Goal: Task Accomplishment & Management: Complete application form

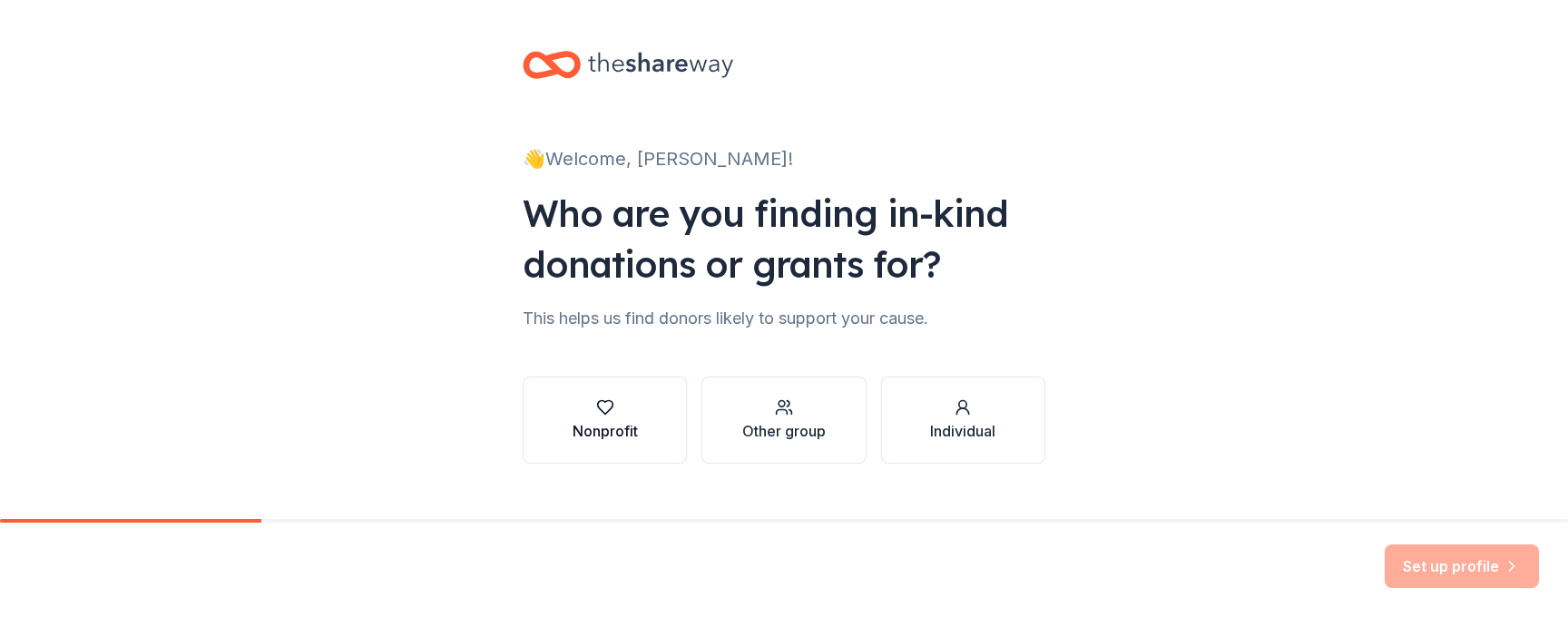
click at [588, 425] on div "Nonprofit" at bounding box center [605, 431] width 66 height 22
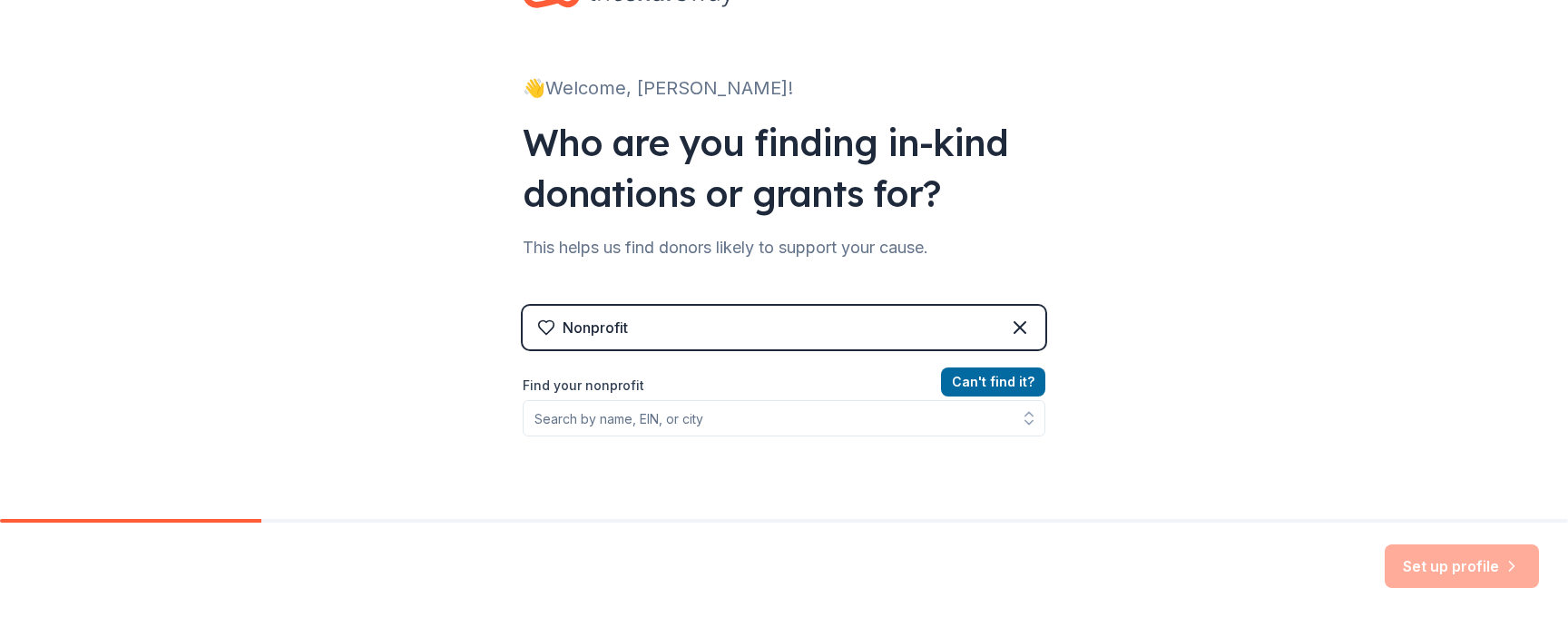
scroll to position [91, 0]
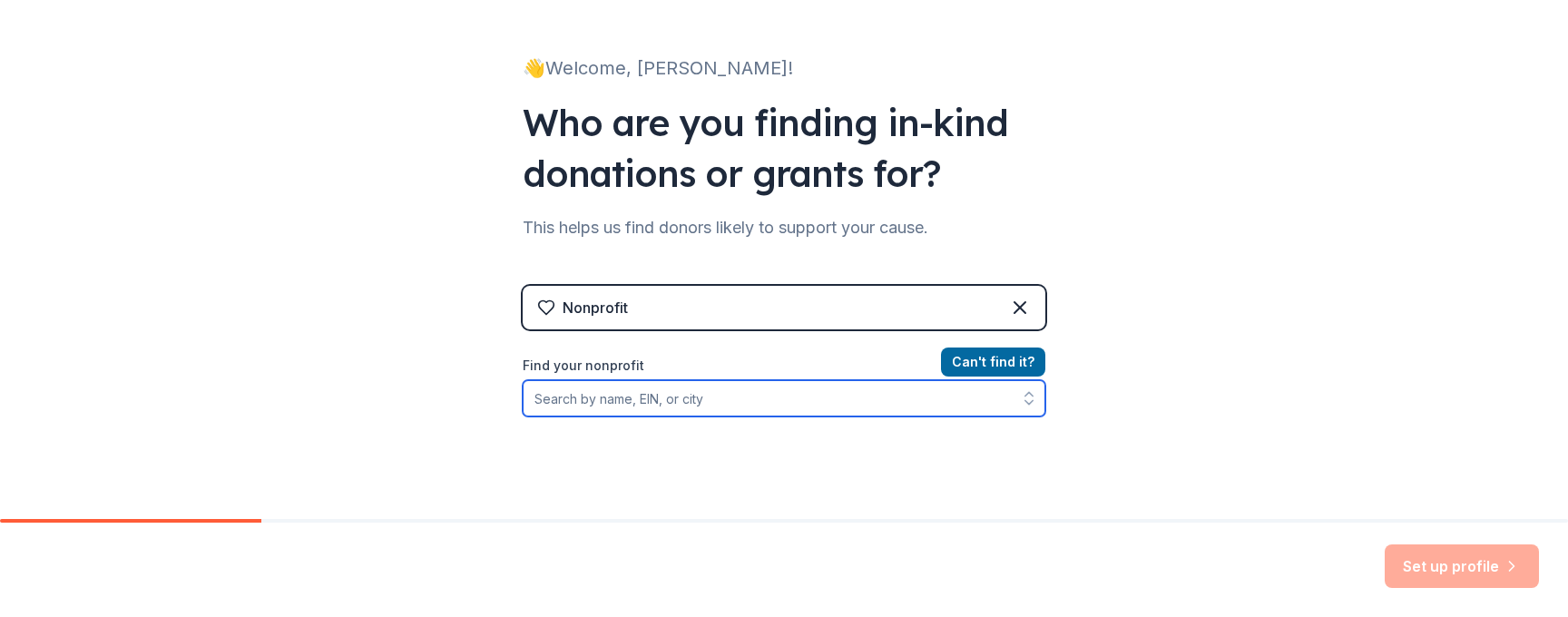
click at [626, 400] on input "Find your nonprofit" at bounding box center [784, 397] width 523 height 36
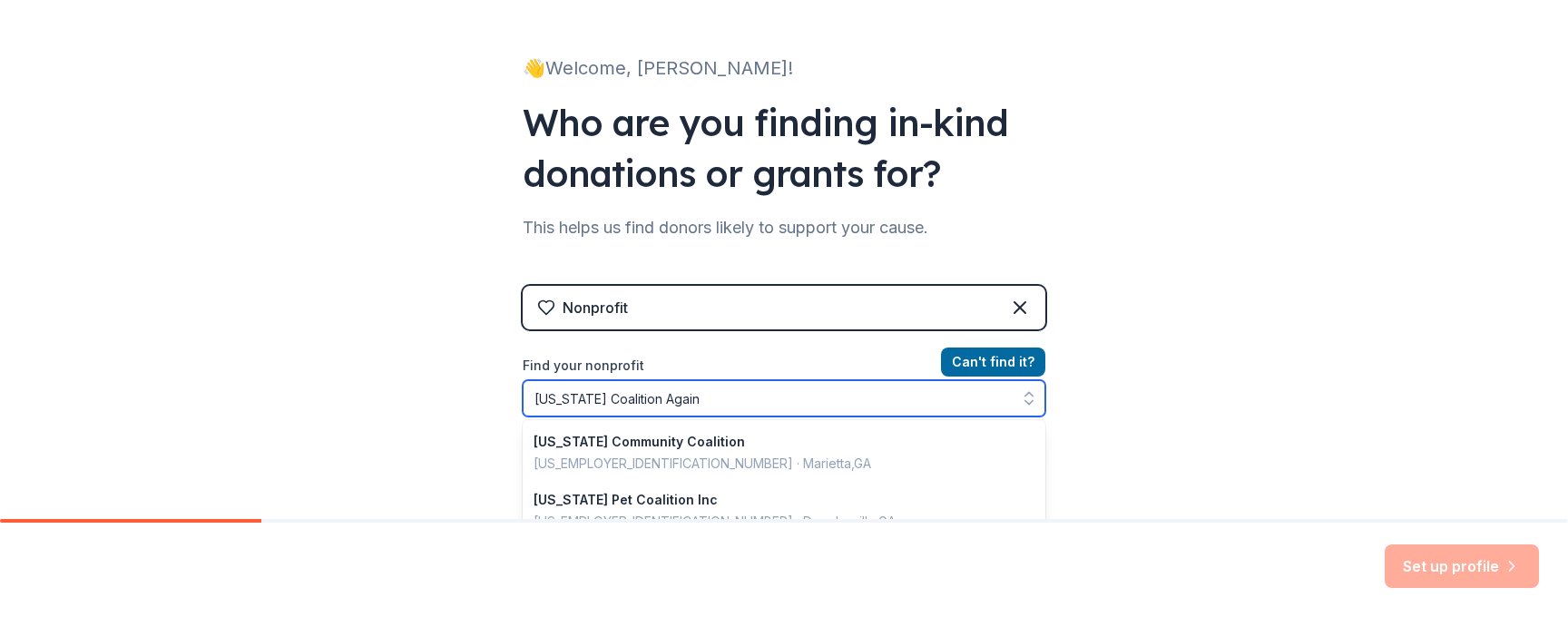
type input "[US_STATE] Coalition Agains"
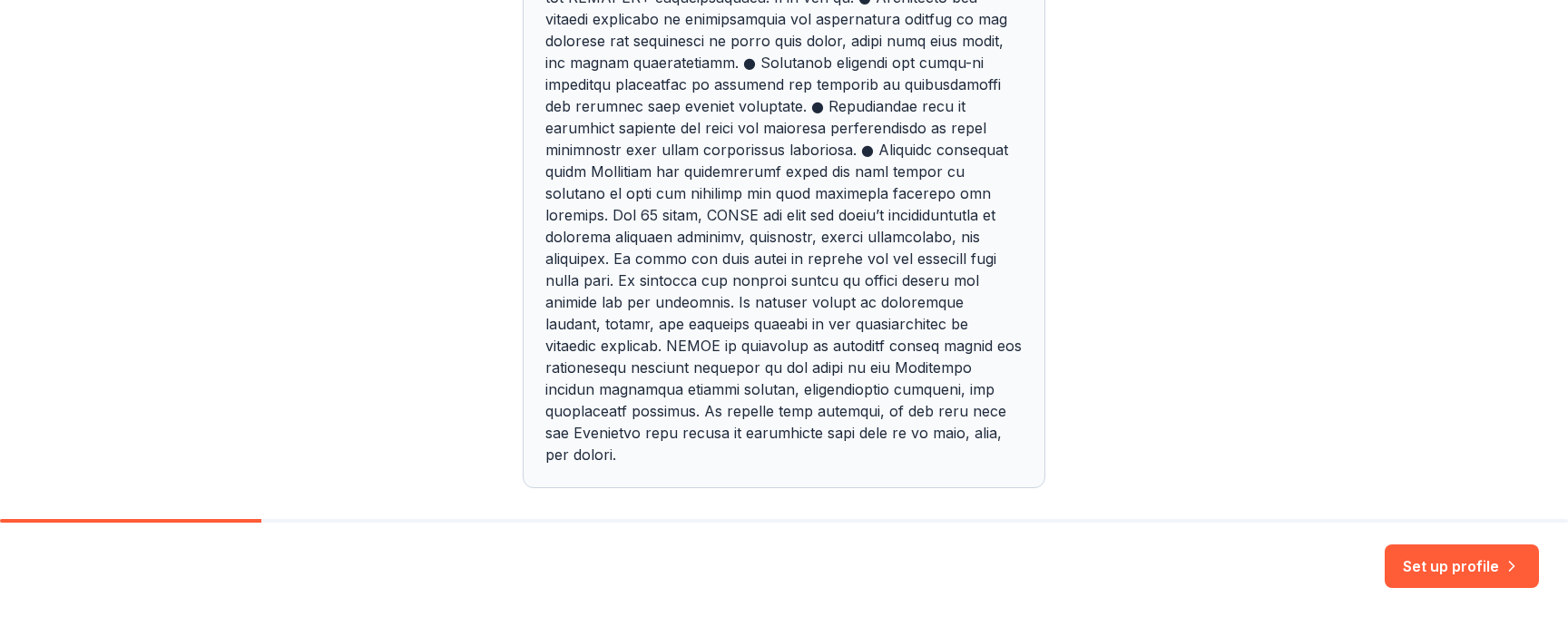
scroll to position [882, 0]
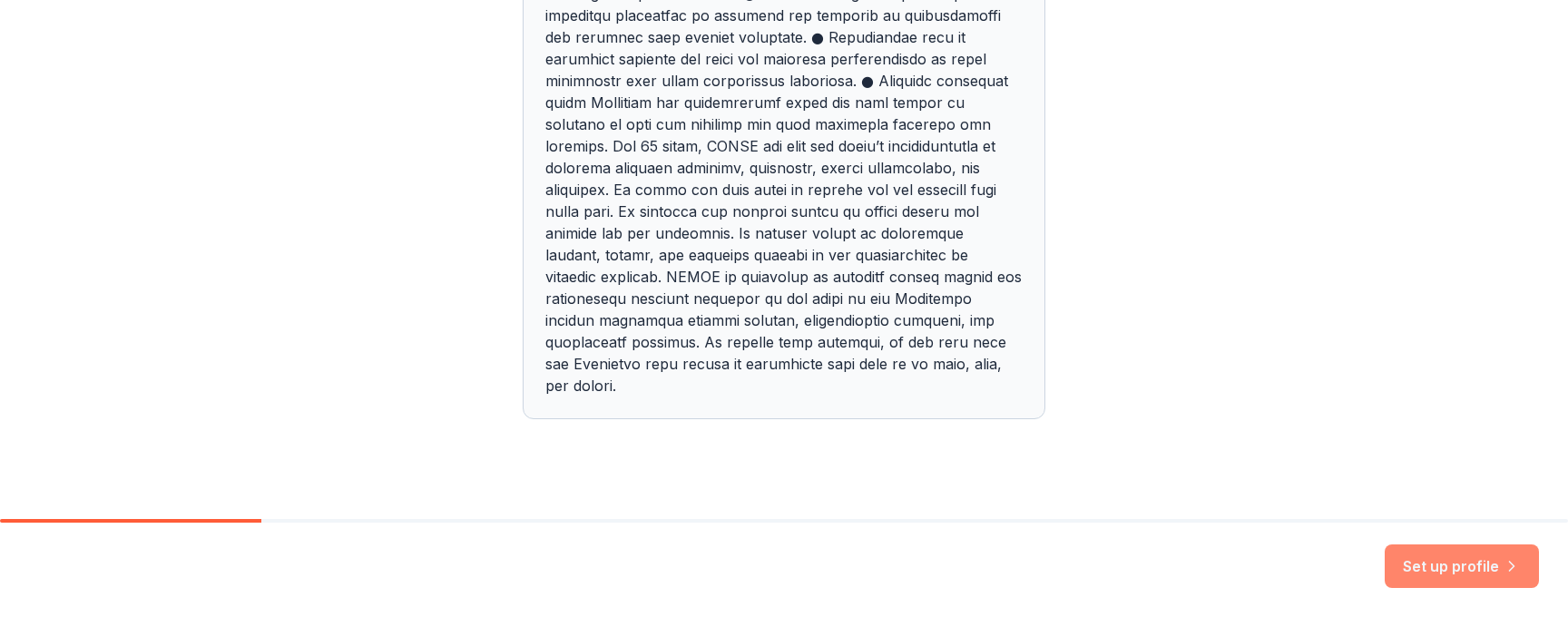
click at [1421, 555] on button "Set up profile" at bounding box center [1462, 565] width 154 height 43
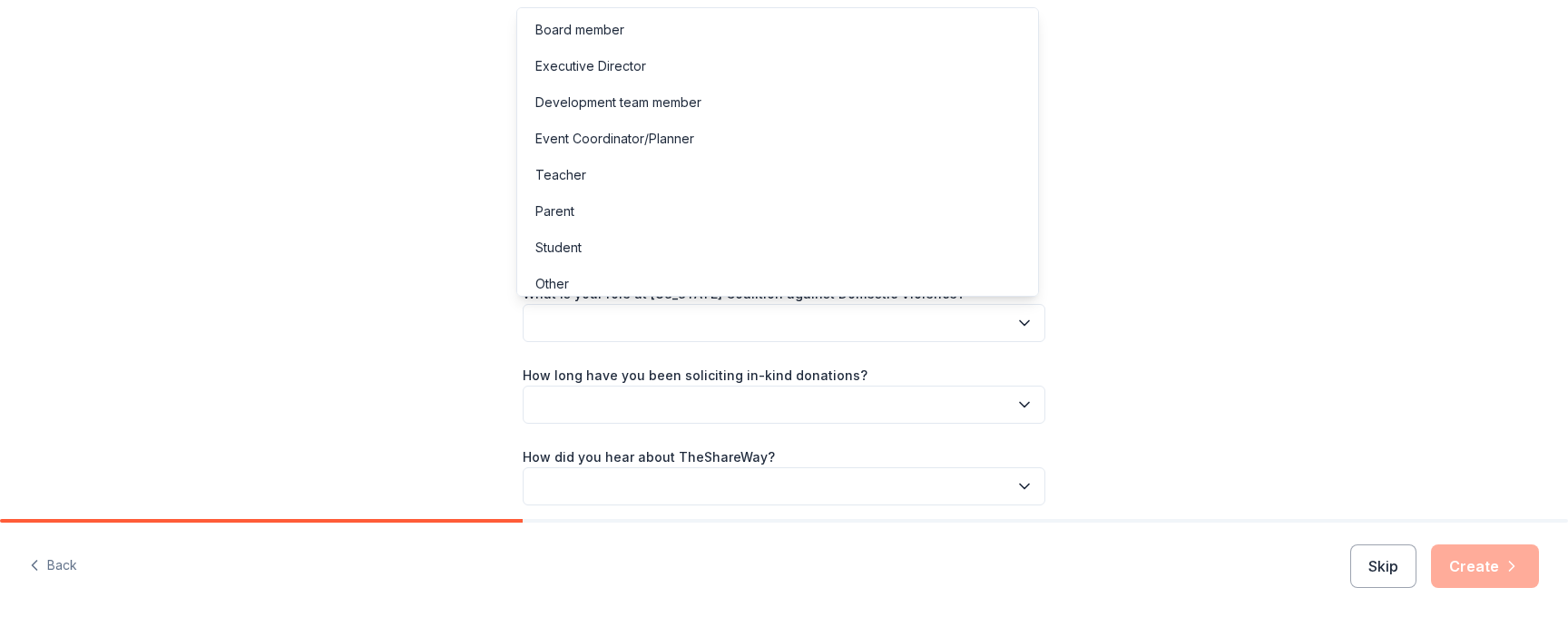
click at [881, 315] on button "button" at bounding box center [784, 322] width 523 height 38
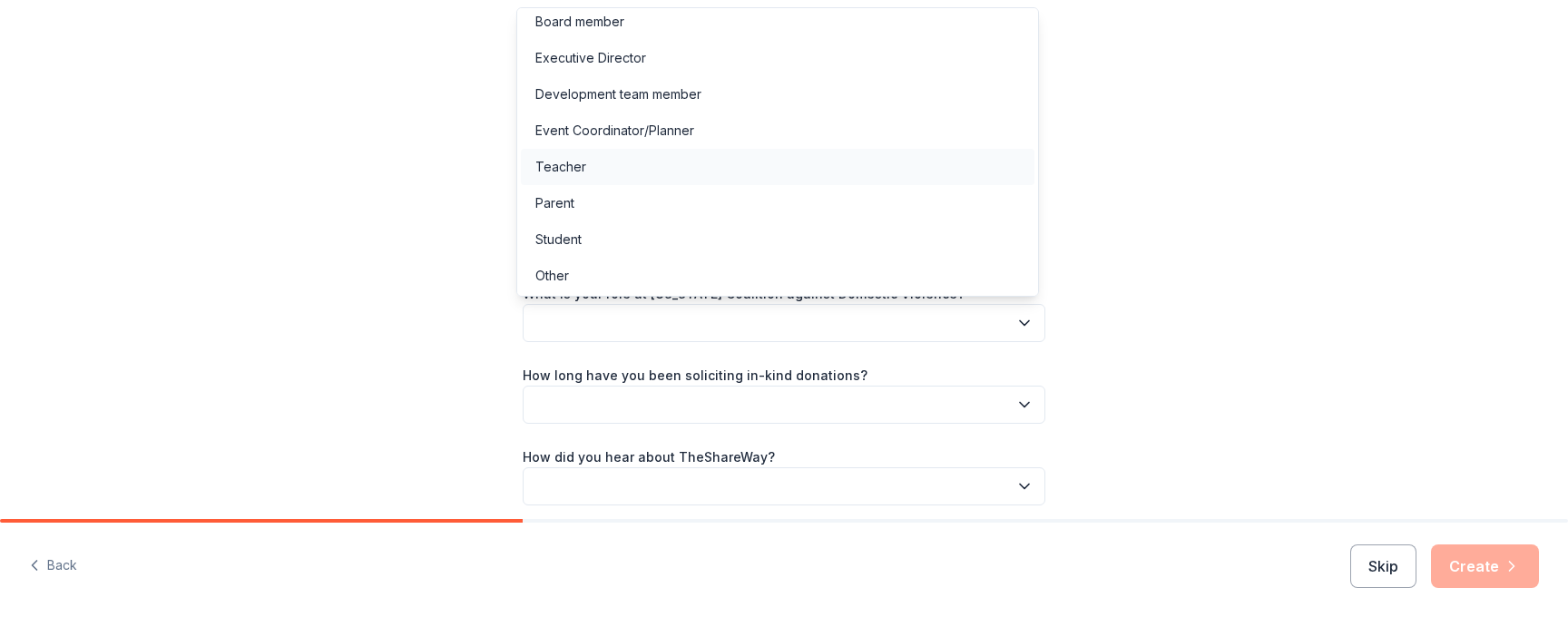
scroll to position [9, 0]
click at [787, 272] on div "Other" at bounding box center [778, 274] width 514 height 36
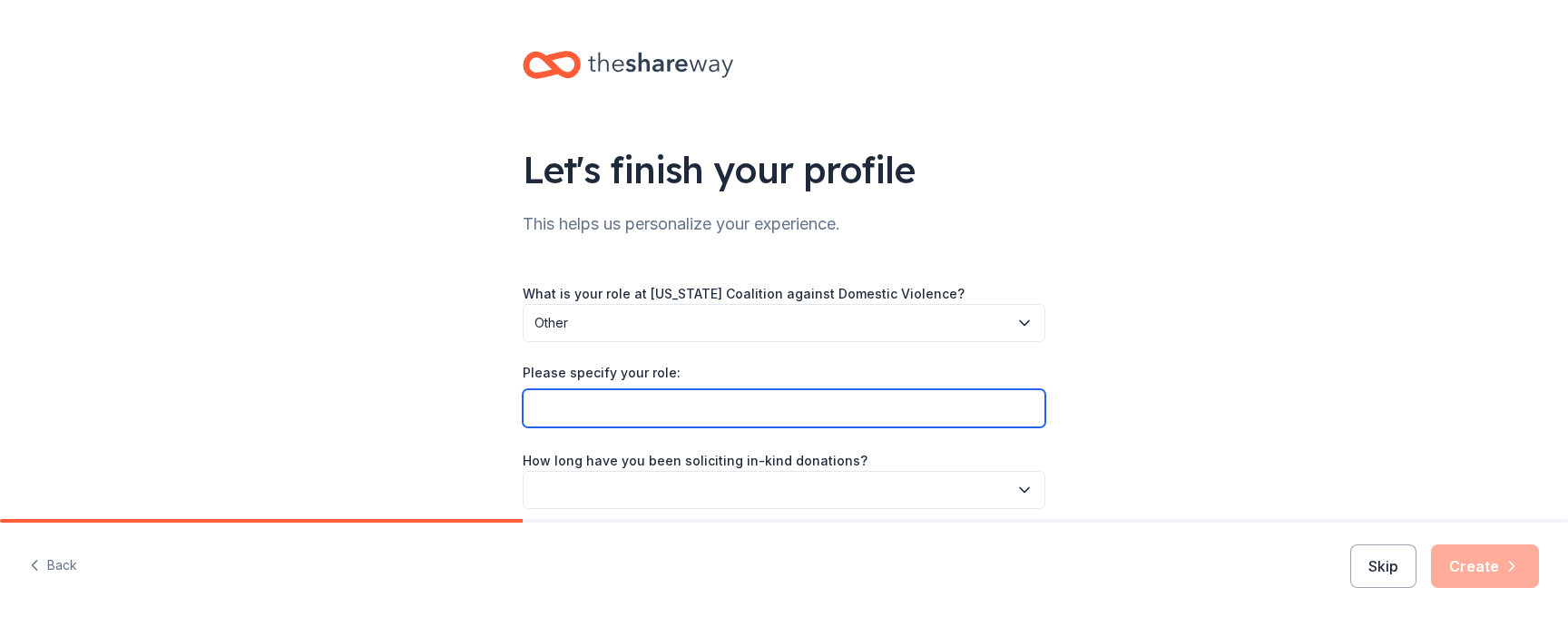
click at [768, 405] on input "Please specify your role:" at bounding box center [784, 407] width 523 height 38
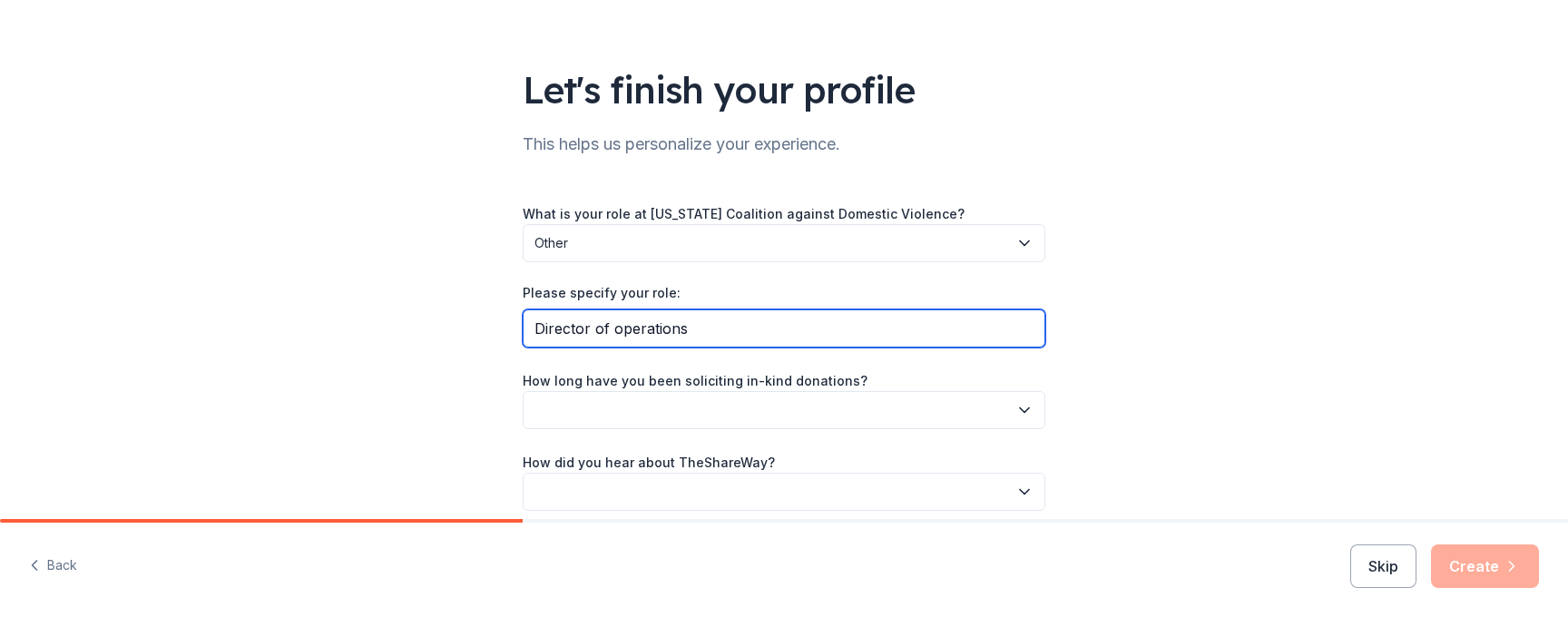
scroll to position [91, 0]
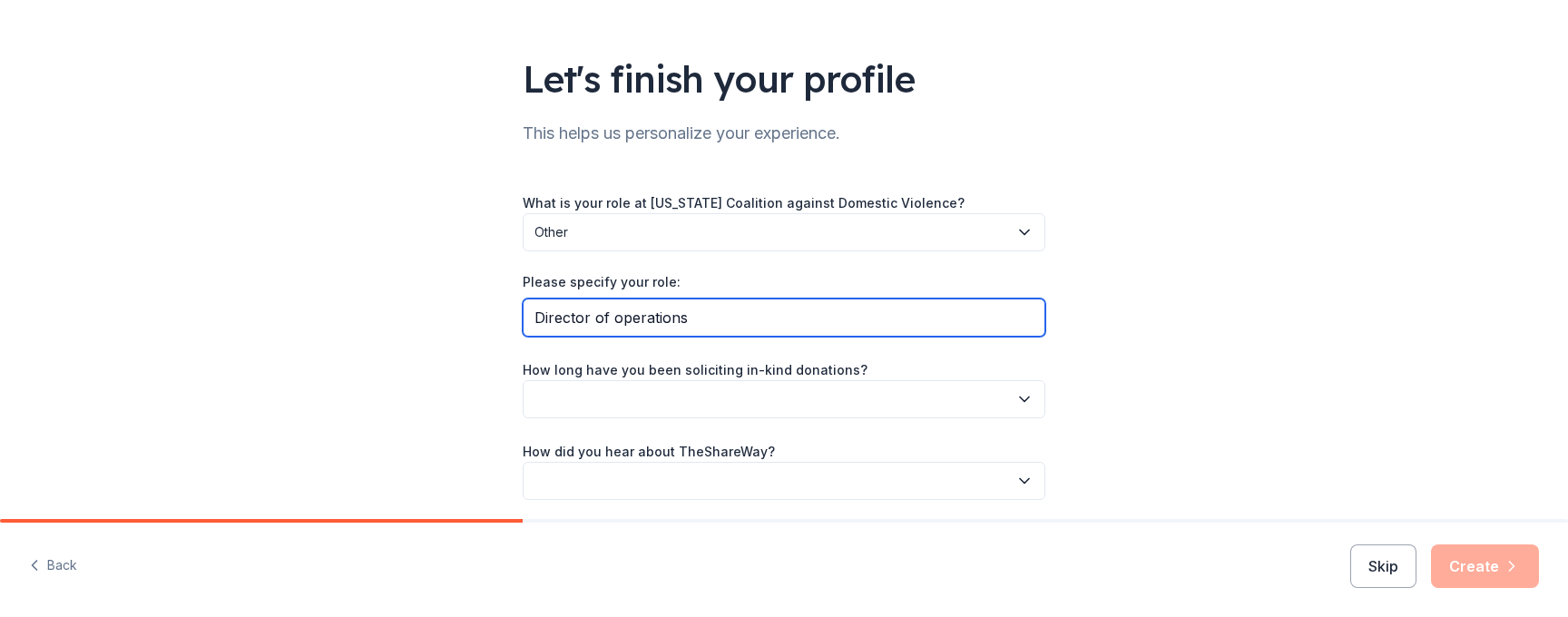
type input "Director of operations"
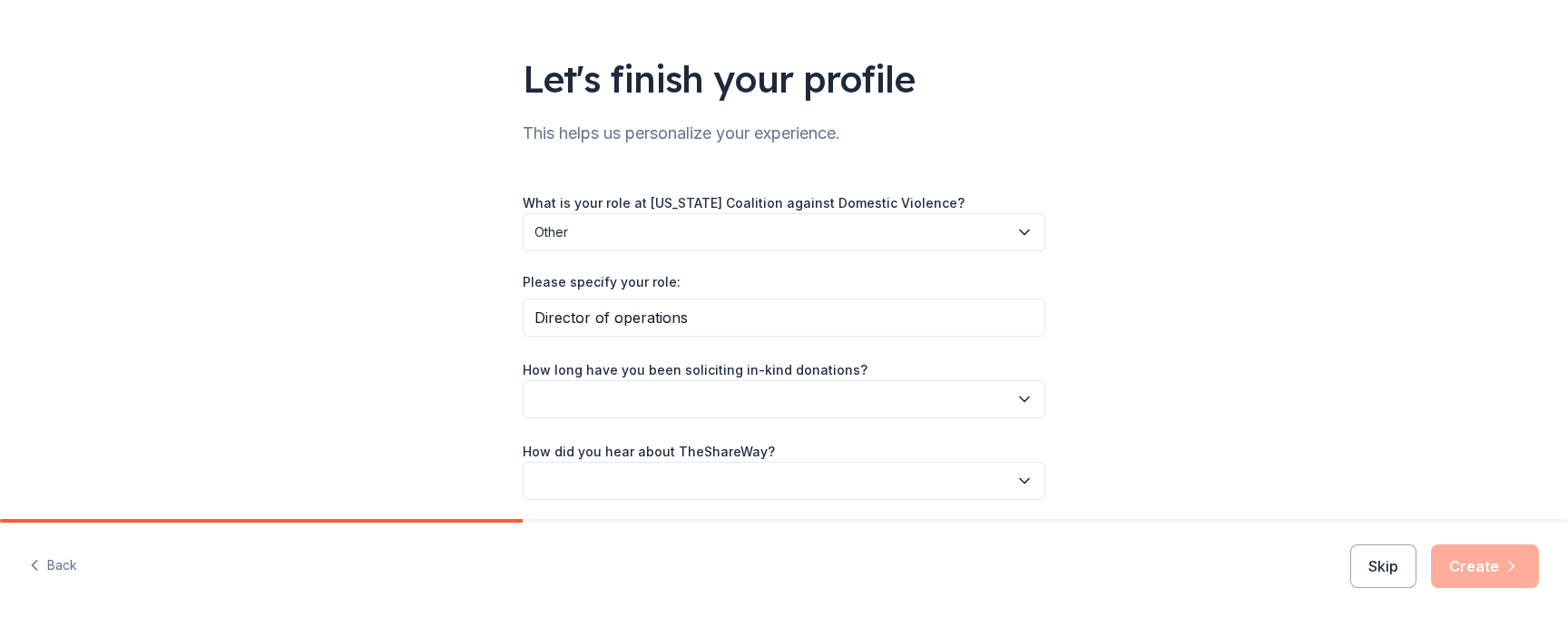
click at [734, 399] on button "button" at bounding box center [784, 398] width 523 height 38
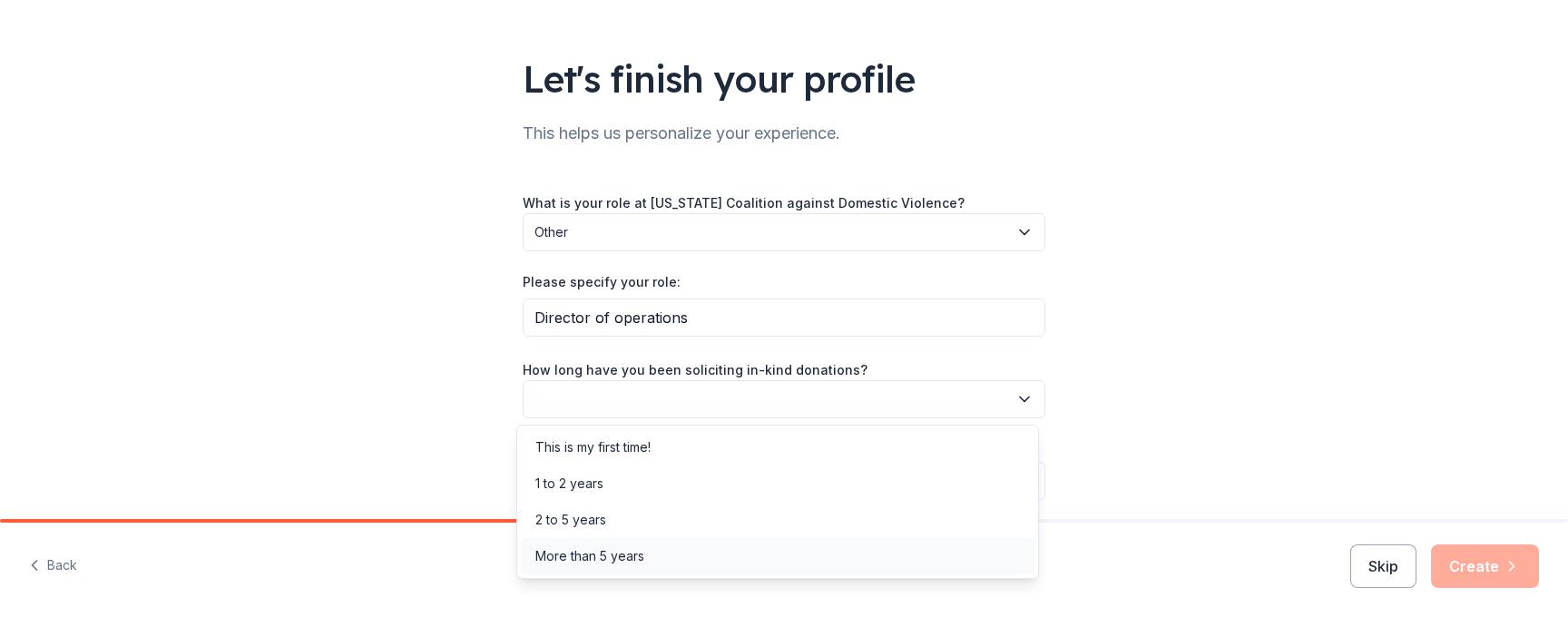
click at [689, 556] on div "More than 5 years" at bounding box center [778, 555] width 514 height 36
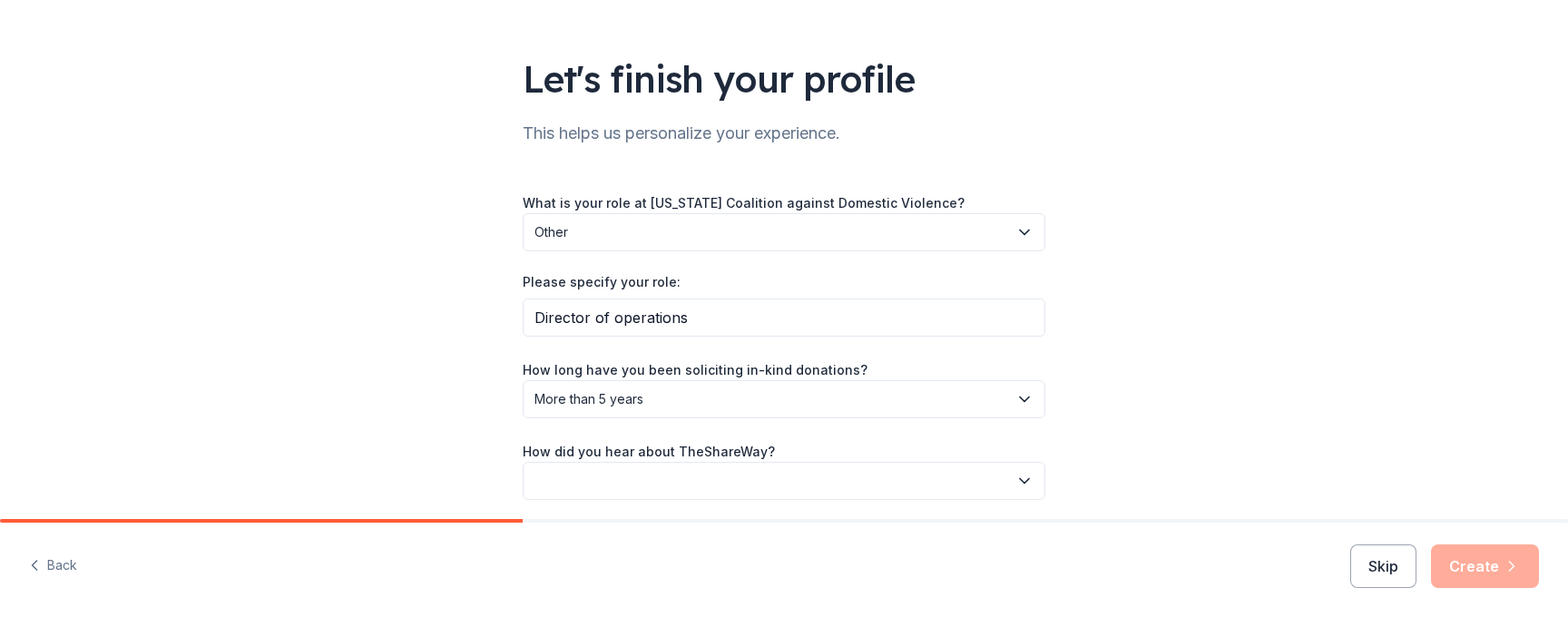
scroll to position [157, 0]
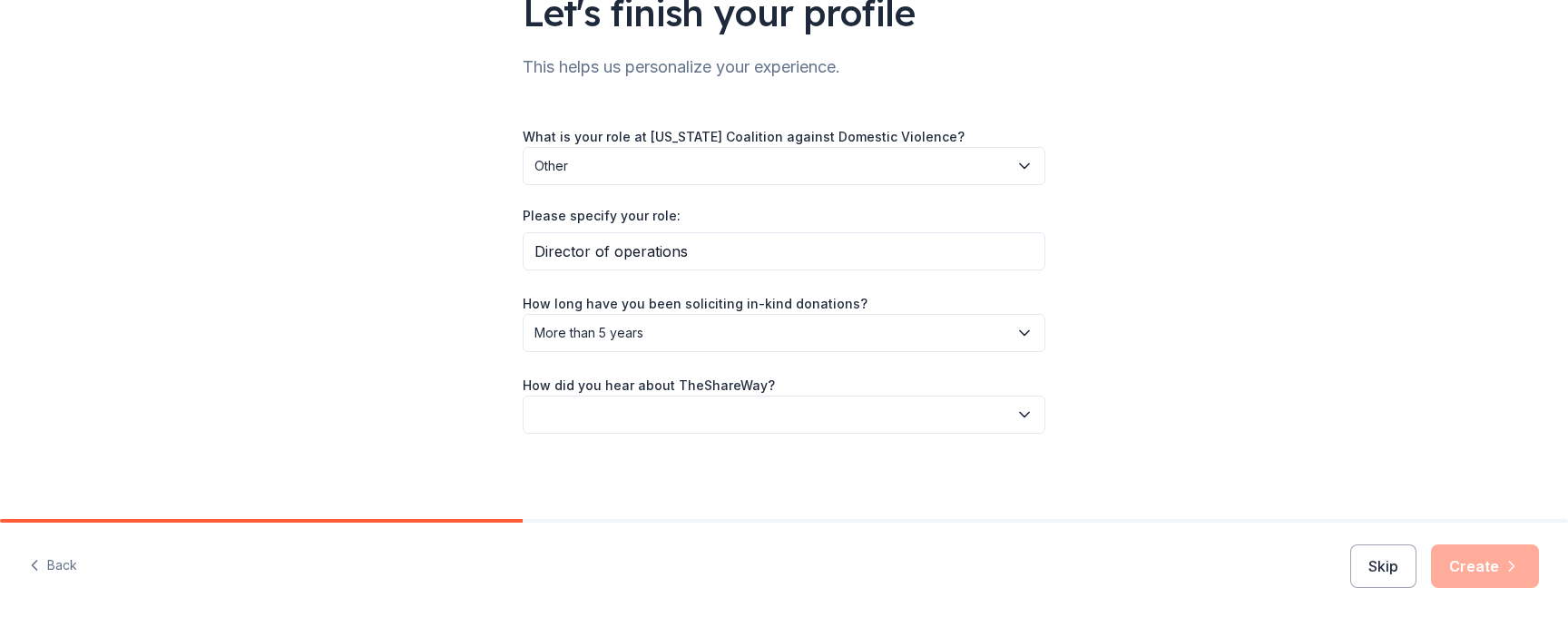
click at [714, 421] on button "button" at bounding box center [784, 414] width 523 height 38
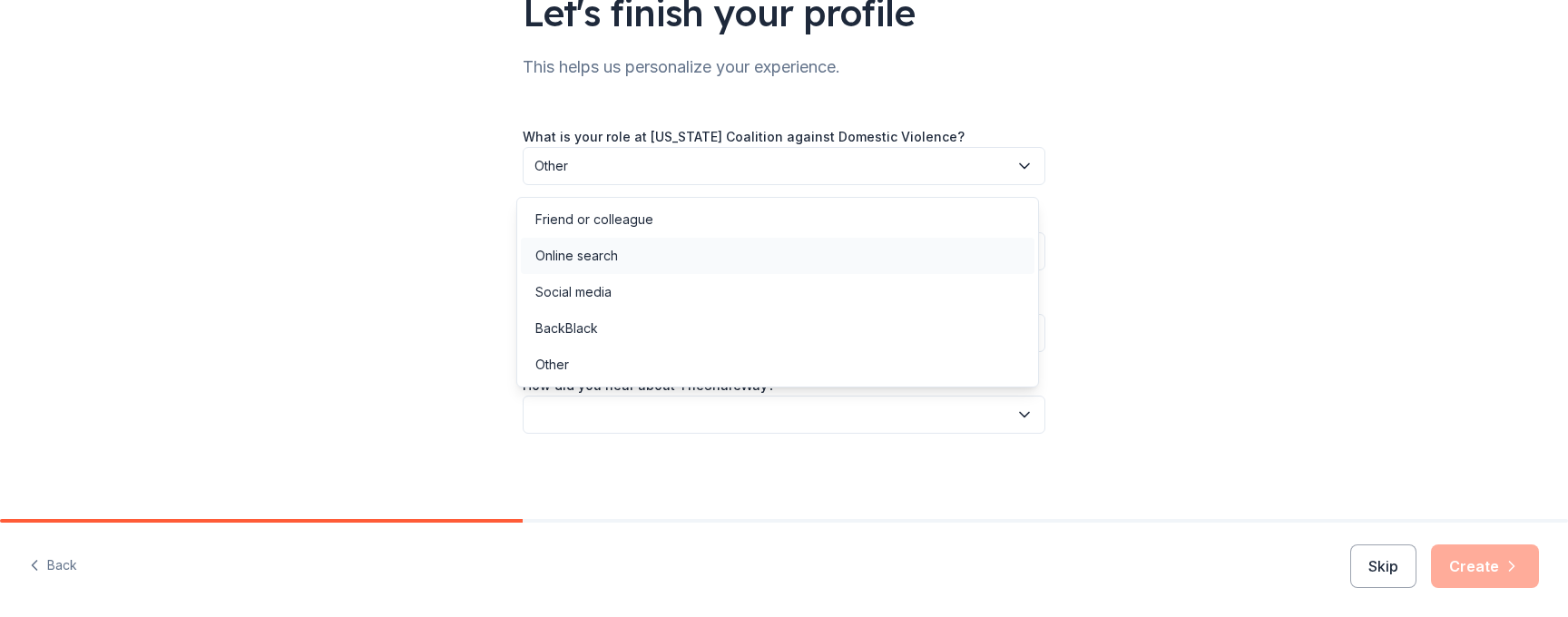
click at [648, 259] on div "Online search" at bounding box center [778, 255] width 514 height 36
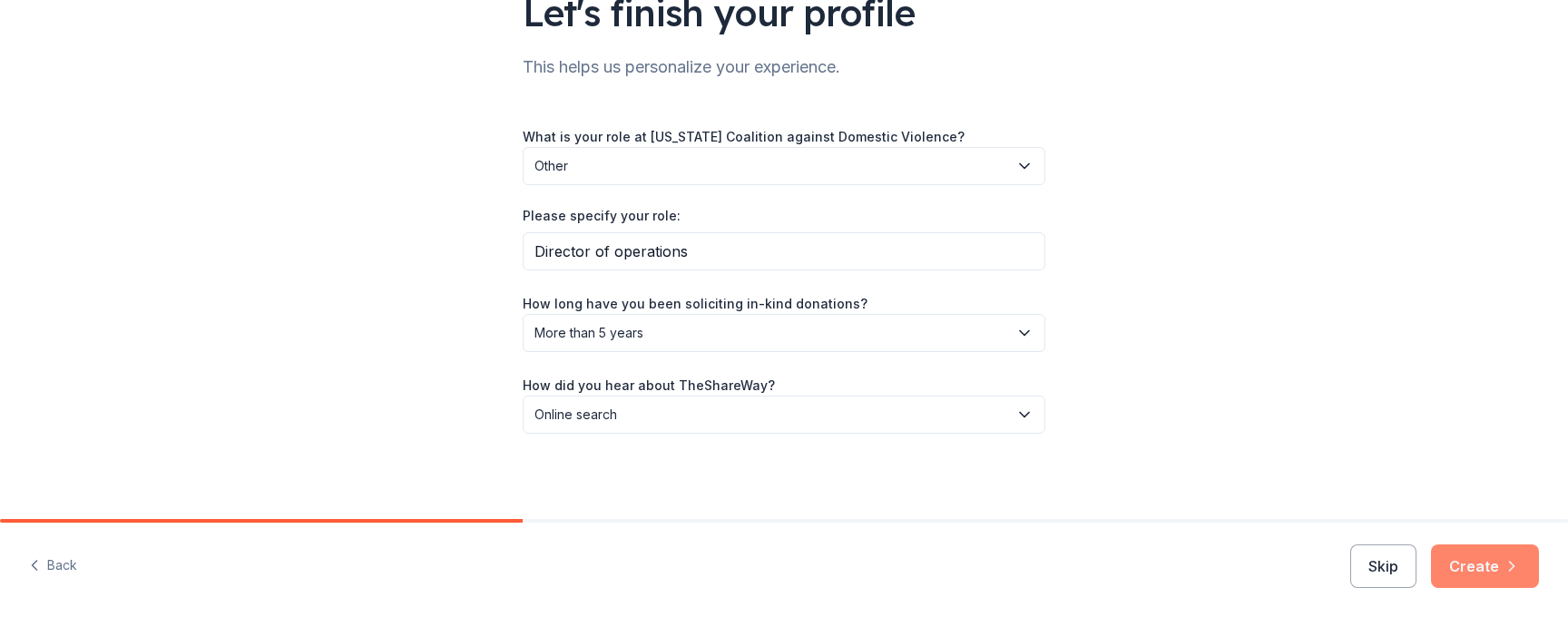
click at [1489, 565] on button "Create" at bounding box center [1485, 565] width 108 height 43
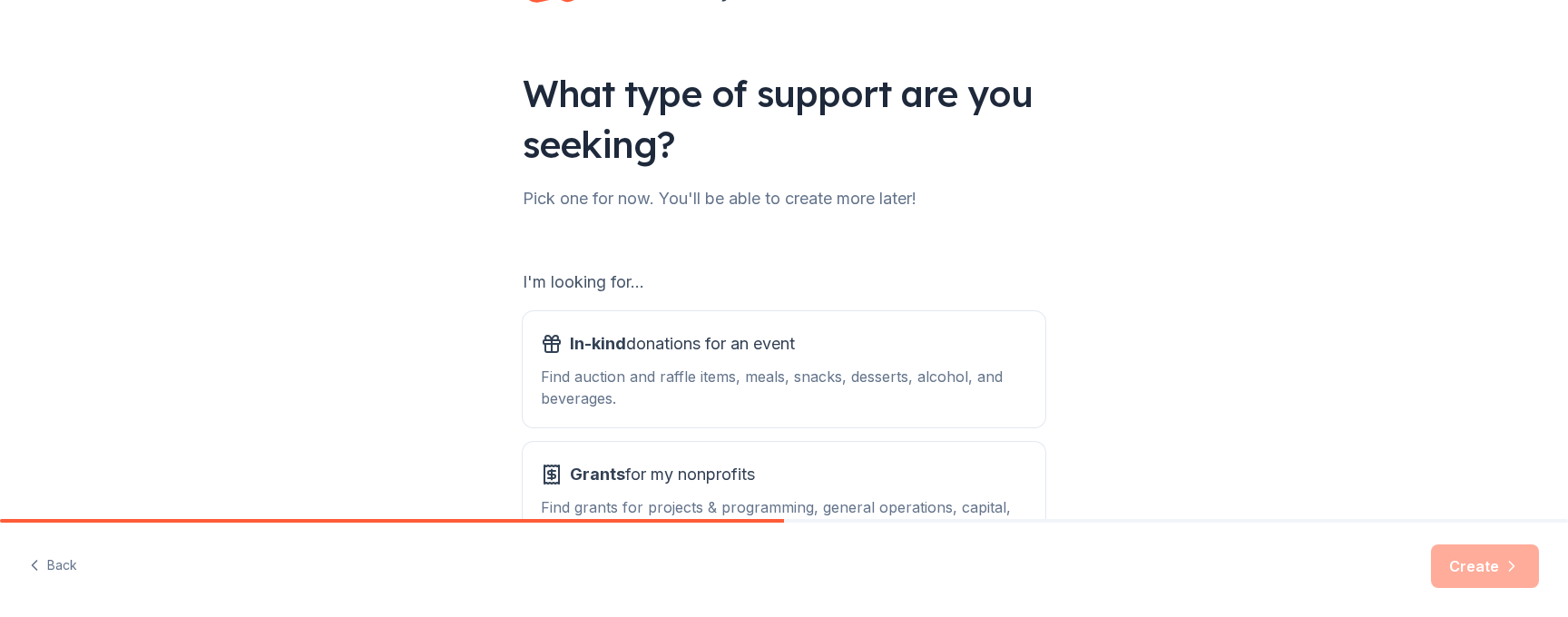
scroll to position [181, 0]
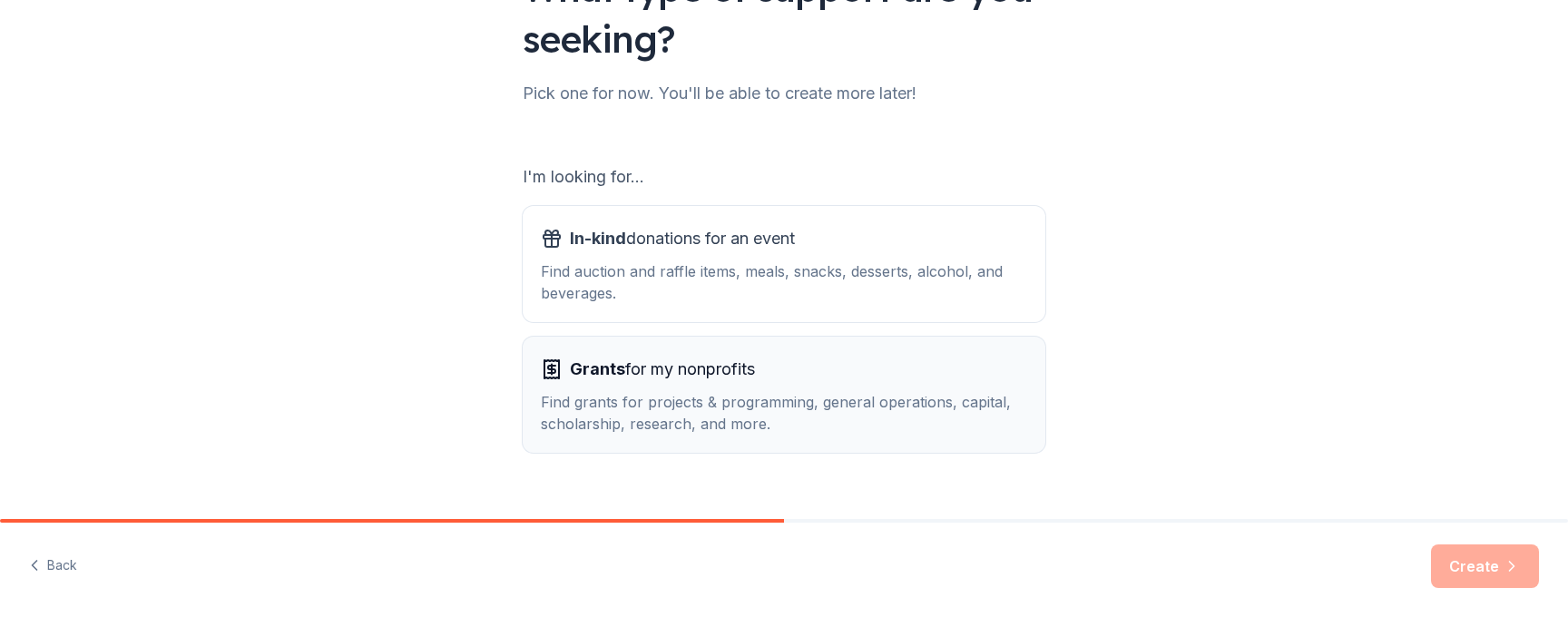
click at [806, 418] on div "Find grants for projects & programming, general operations, capital, scholarshi…" at bounding box center [784, 412] width 486 height 43
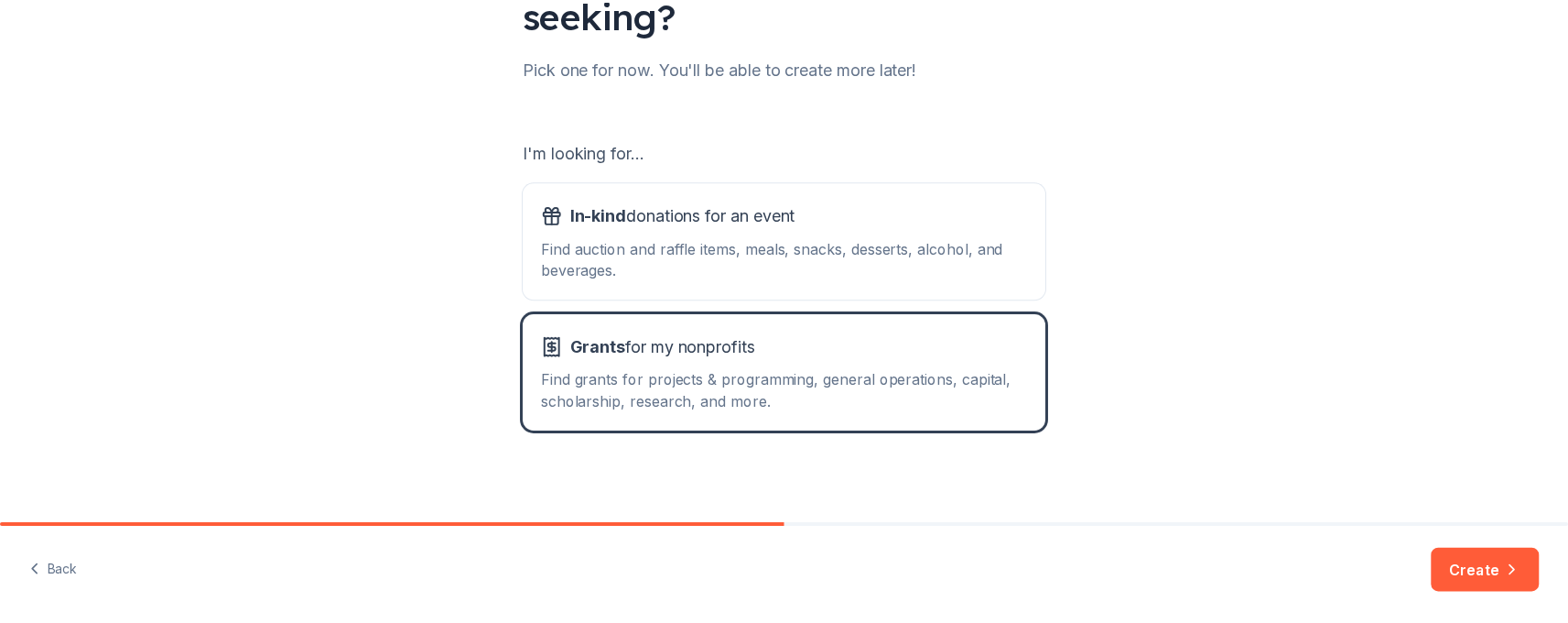
scroll to position [215, 0]
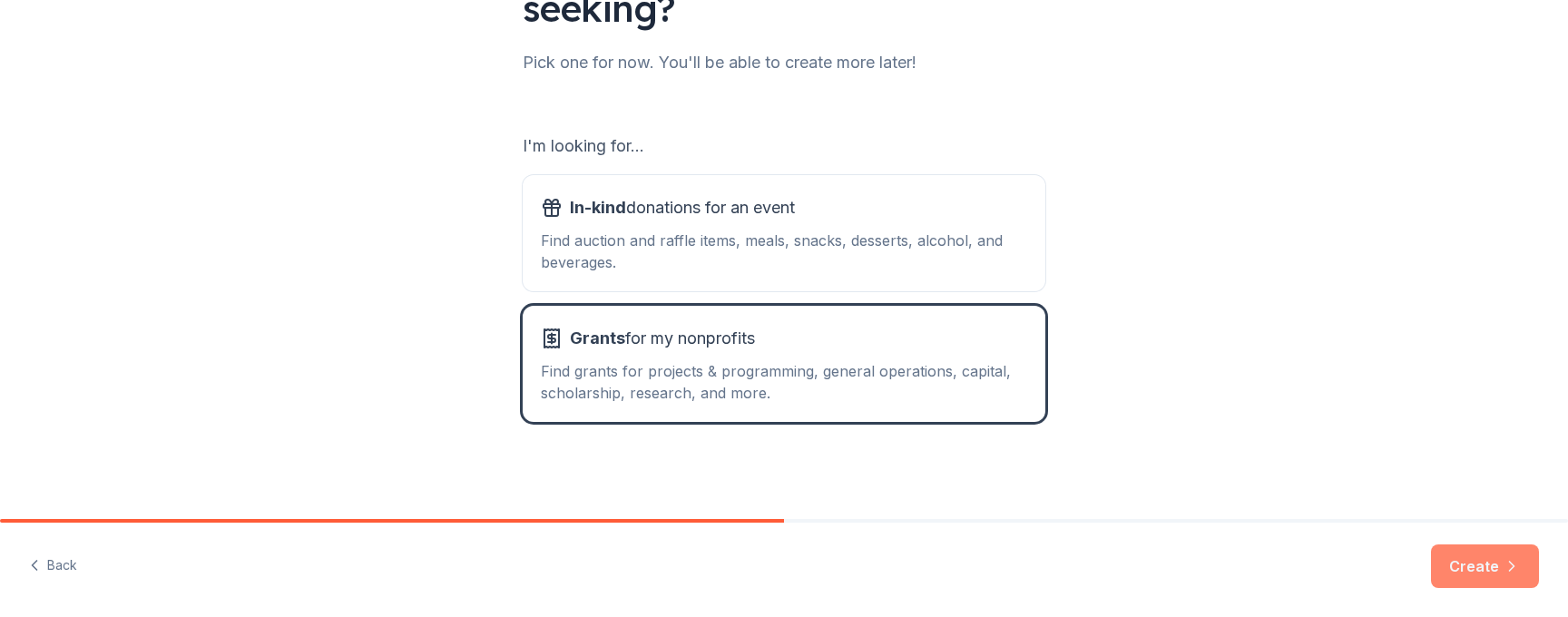
click at [1478, 571] on button "Create" at bounding box center [1485, 565] width 108 height 43
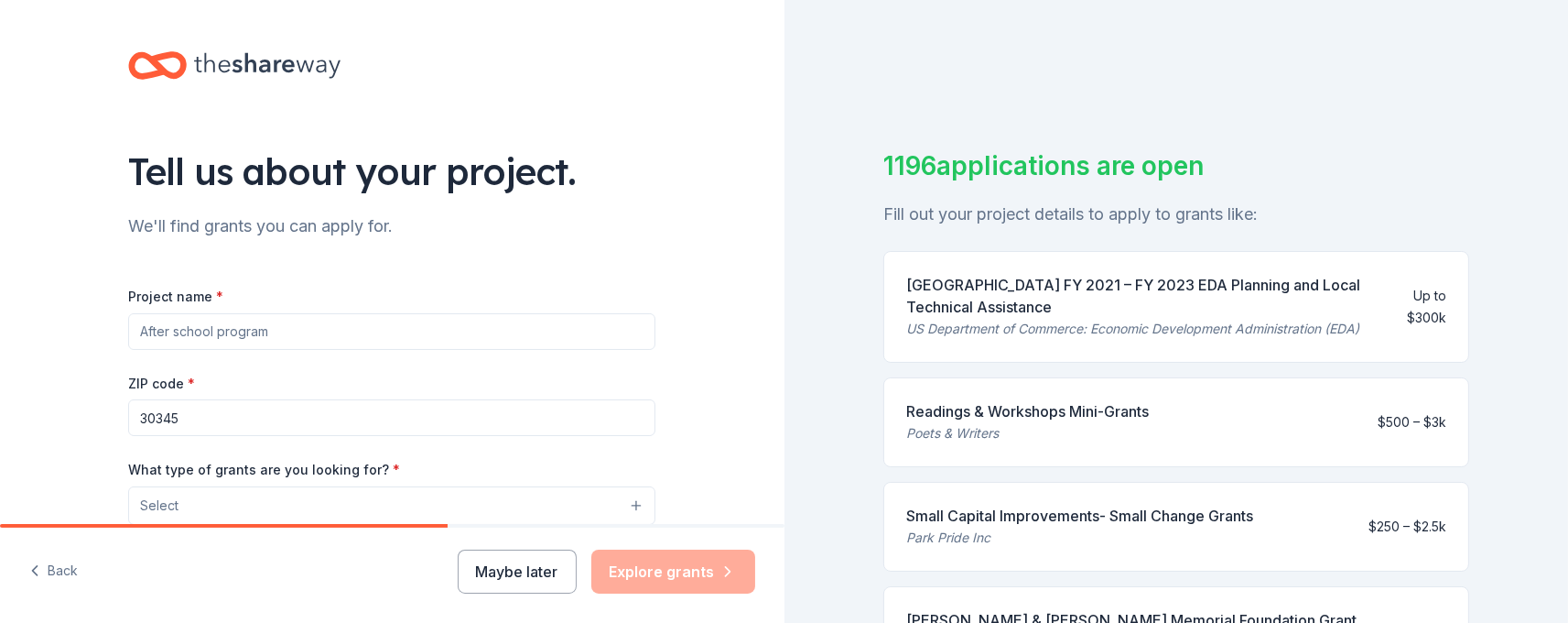
click at [296, 318] on input "Project name *" at bounding box center [392, 331] width 528 height 36
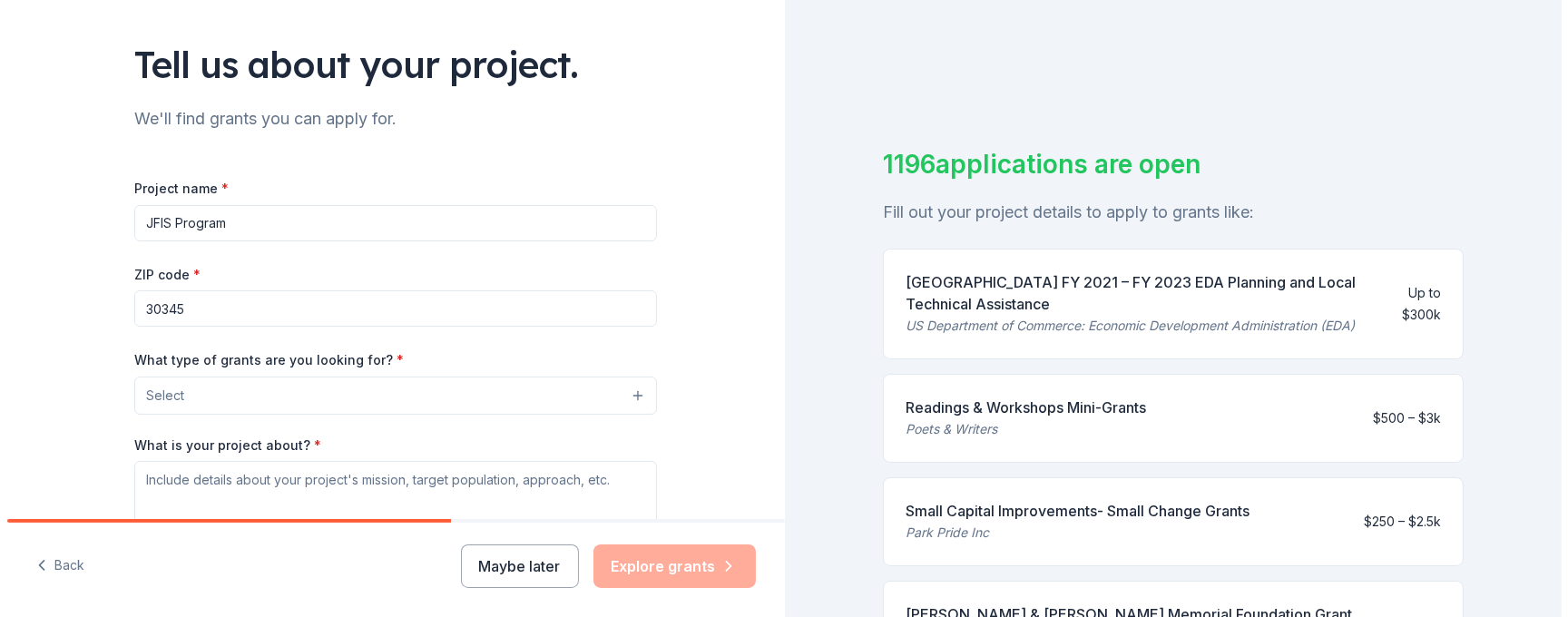
scroll to position [181, 0]
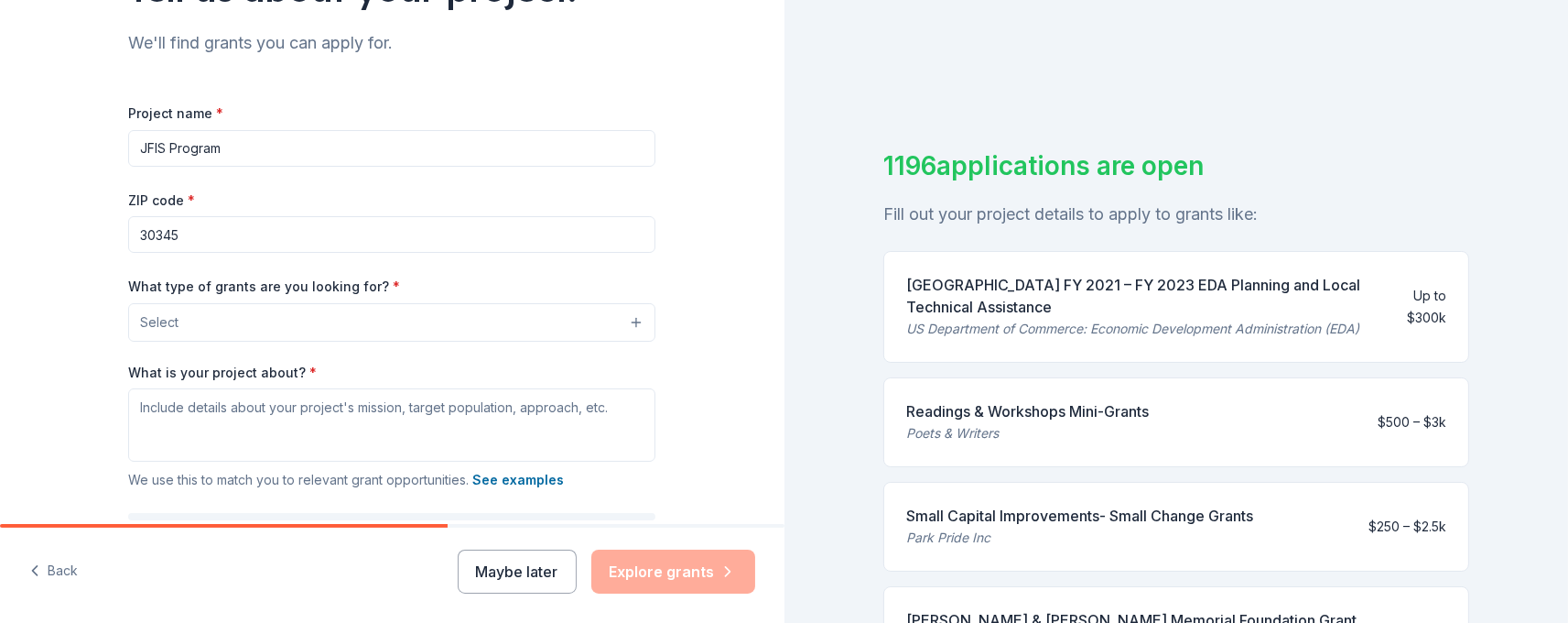
type input "JFIS Program"
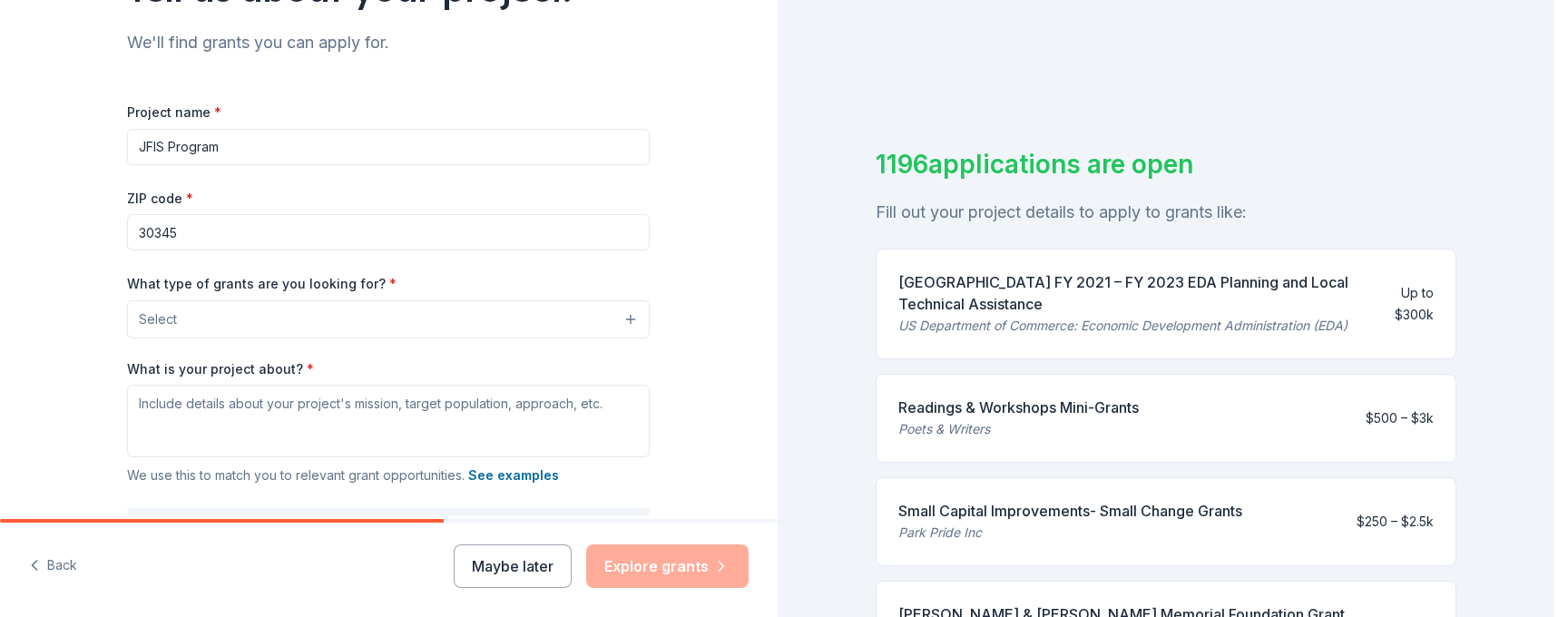
click at [207, 311] on button "Select" at bounding box center [388, 319] width 523 height 38
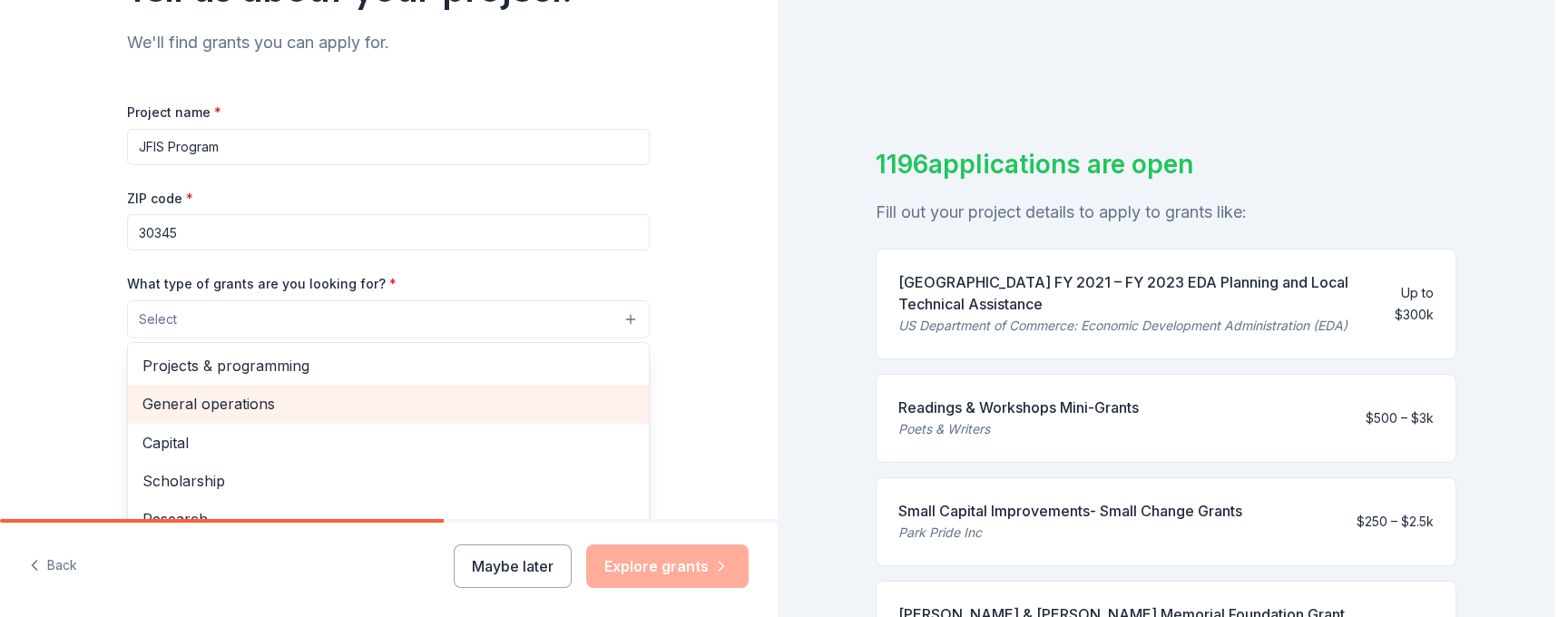
click at [215, 410] on span "General operations" at bounding box center [388, 404] width 492 height 24
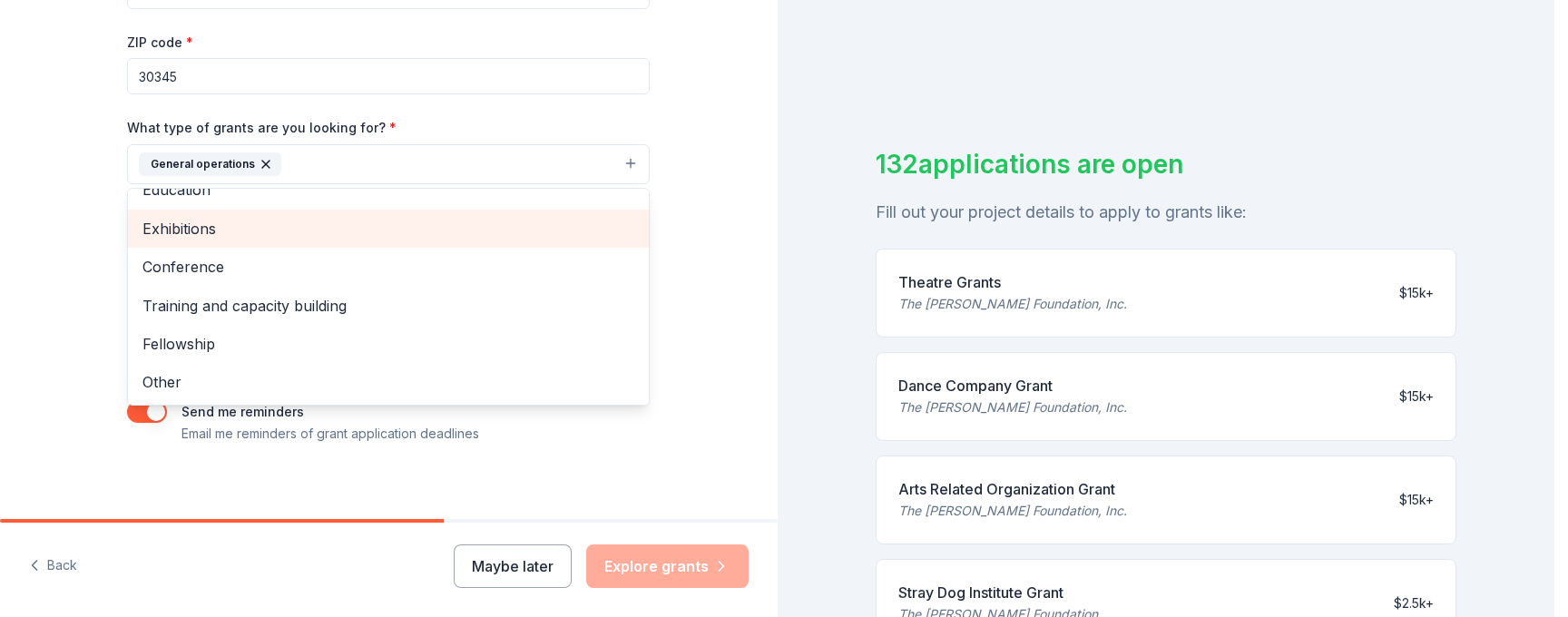
scroll to position [348, 0]
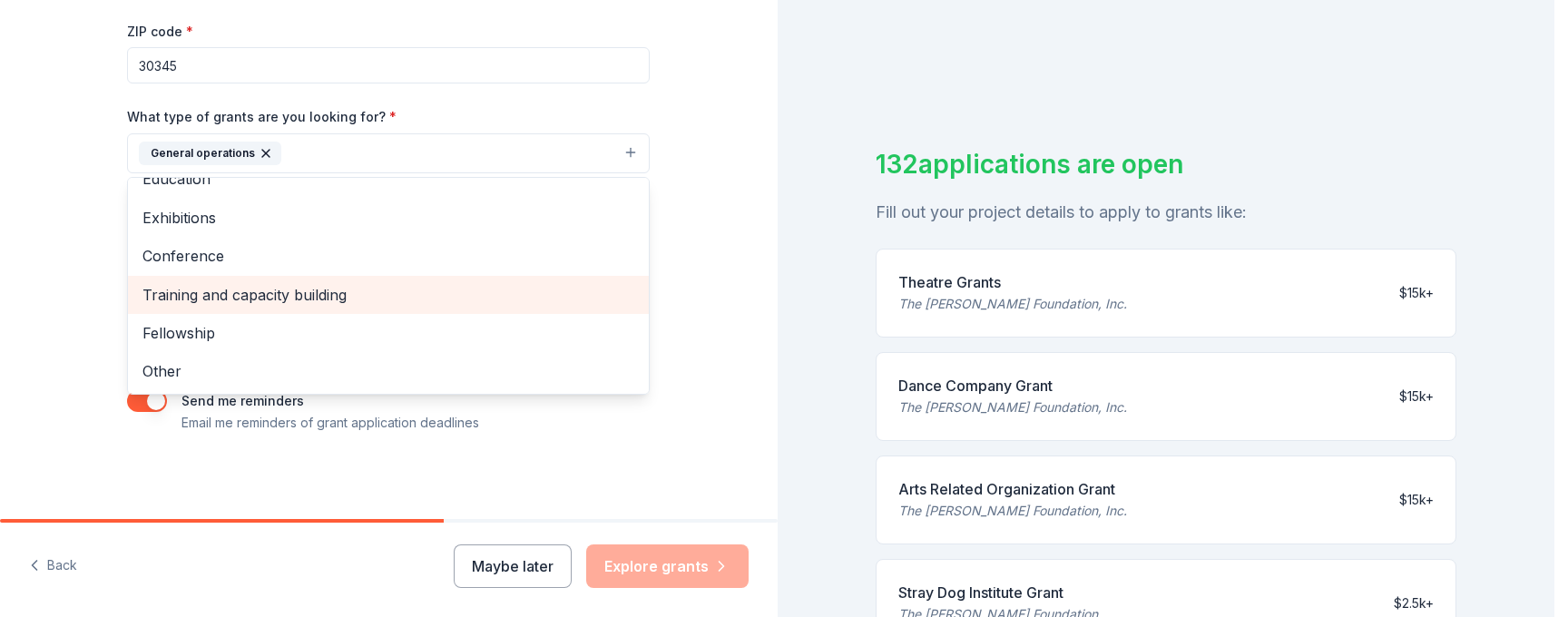
click at [189, 288] on span "Training and capacity building" at bounding box center [388, 295] width 492 height 24
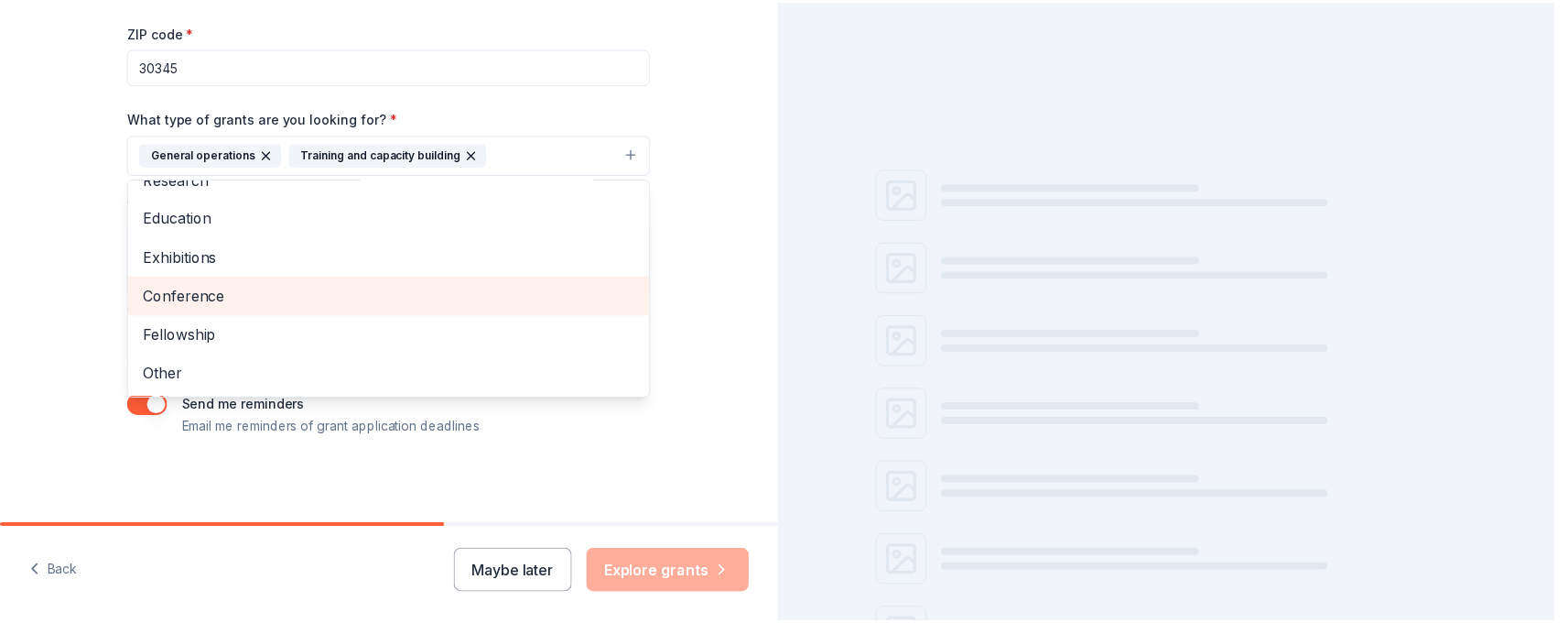
scroll to position [137, 0]
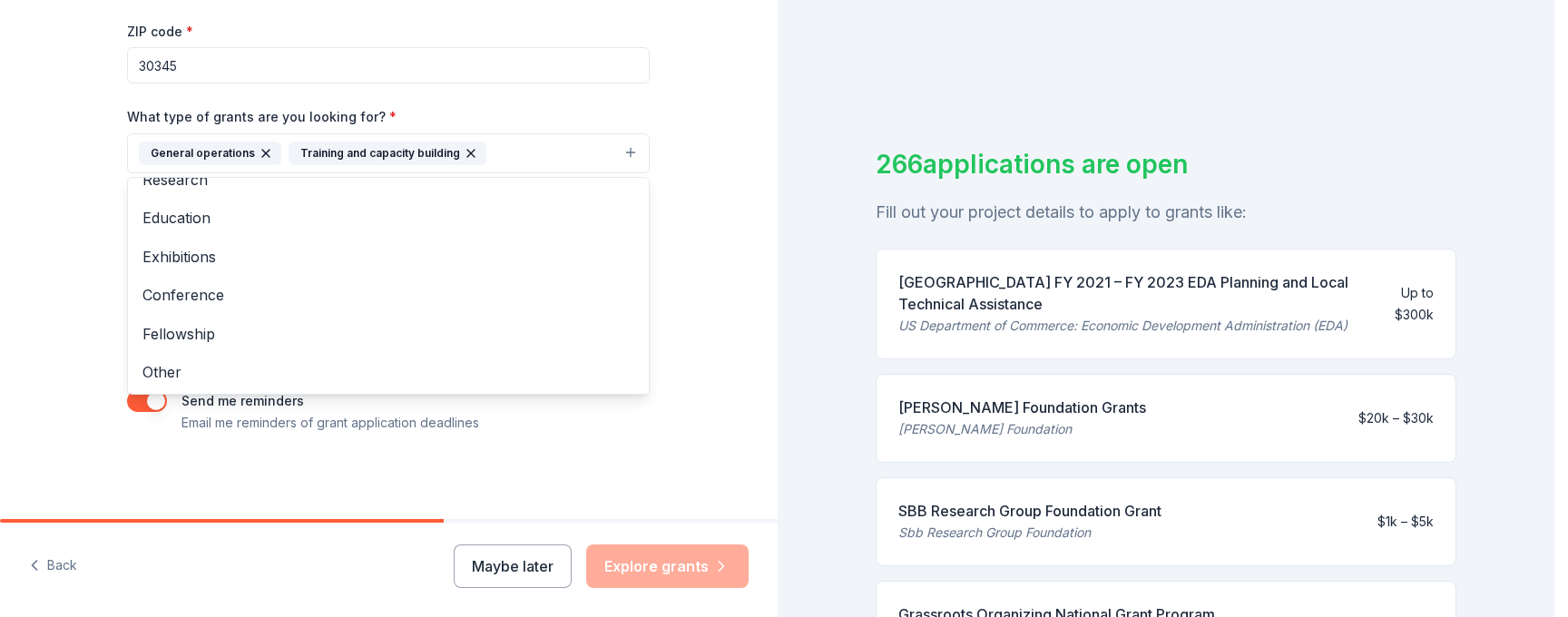
click at [630, 102] on div "Project name * JFIS Program ZIP code * 30345 What type of grants are you lookin…" at bounding box center [388, 183] width 523 height 500
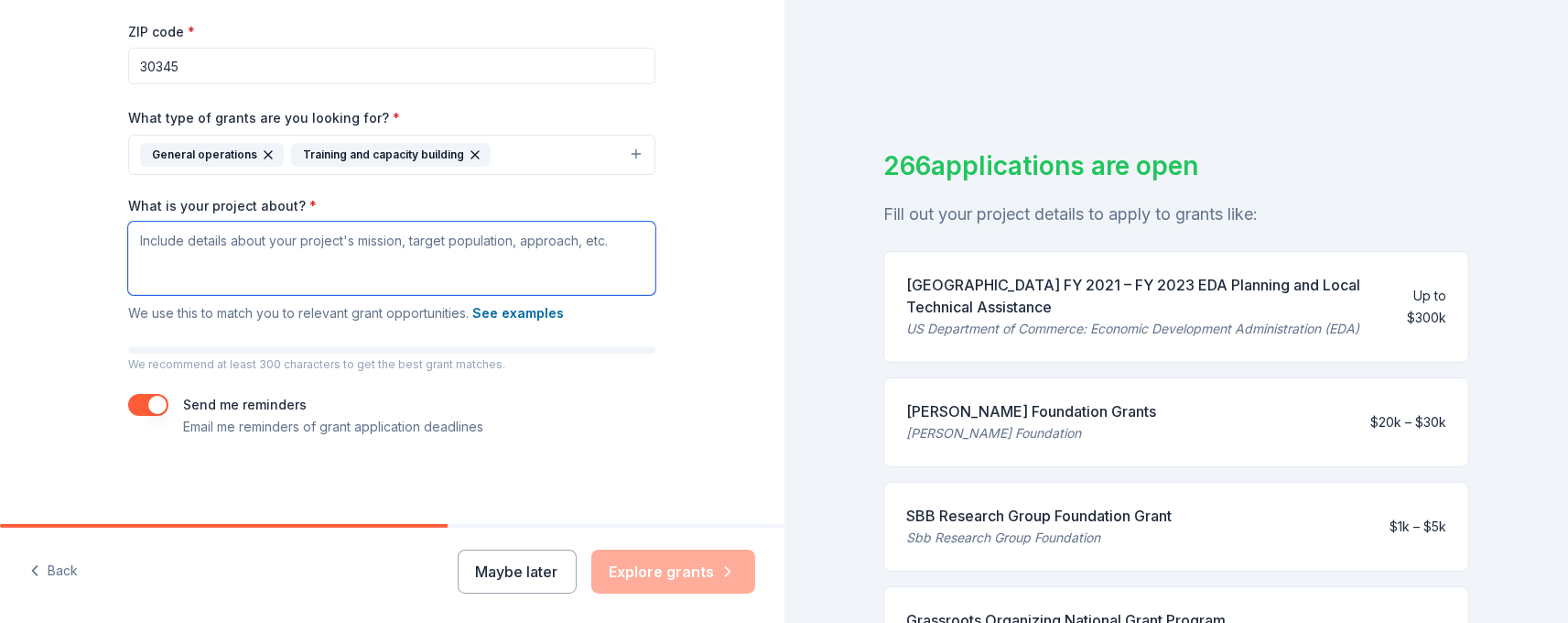
click at [169, 238] on textarea "What is your project about? *" at bounding box center [392, 258] width 528 height 74
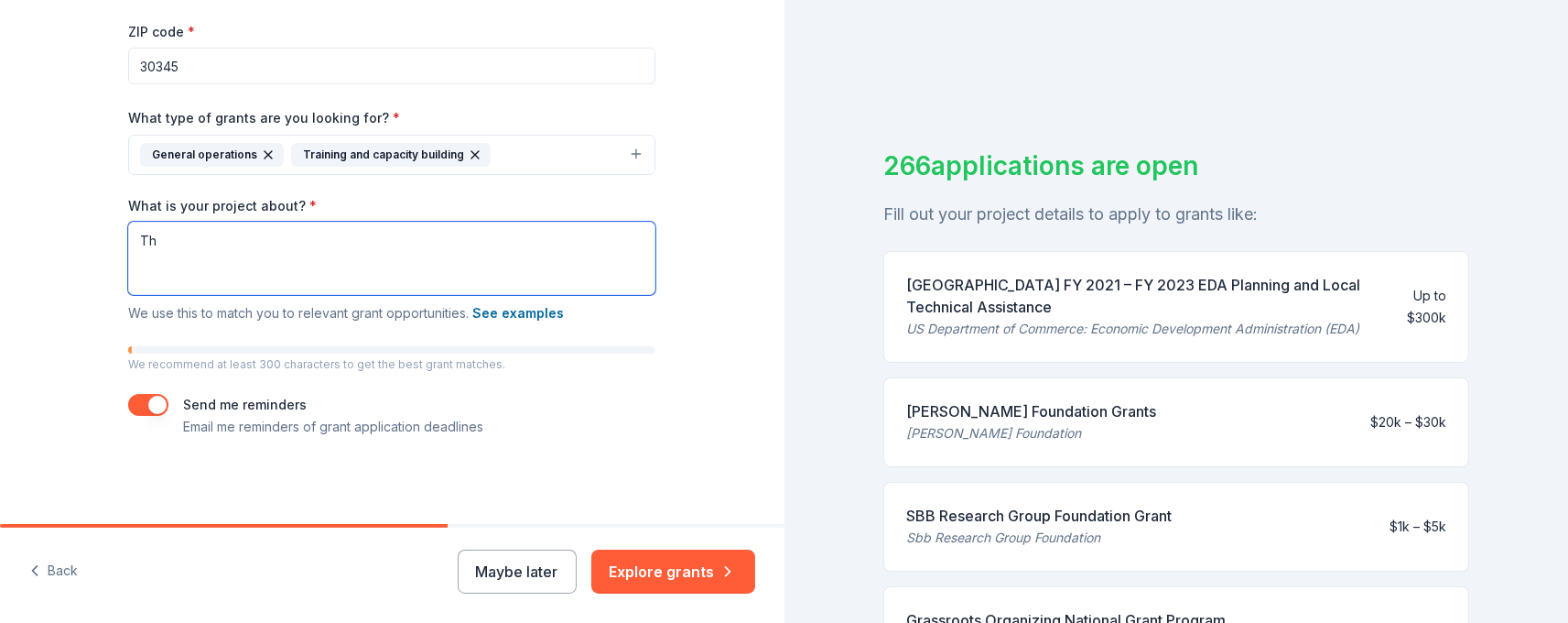
type textarea "T"
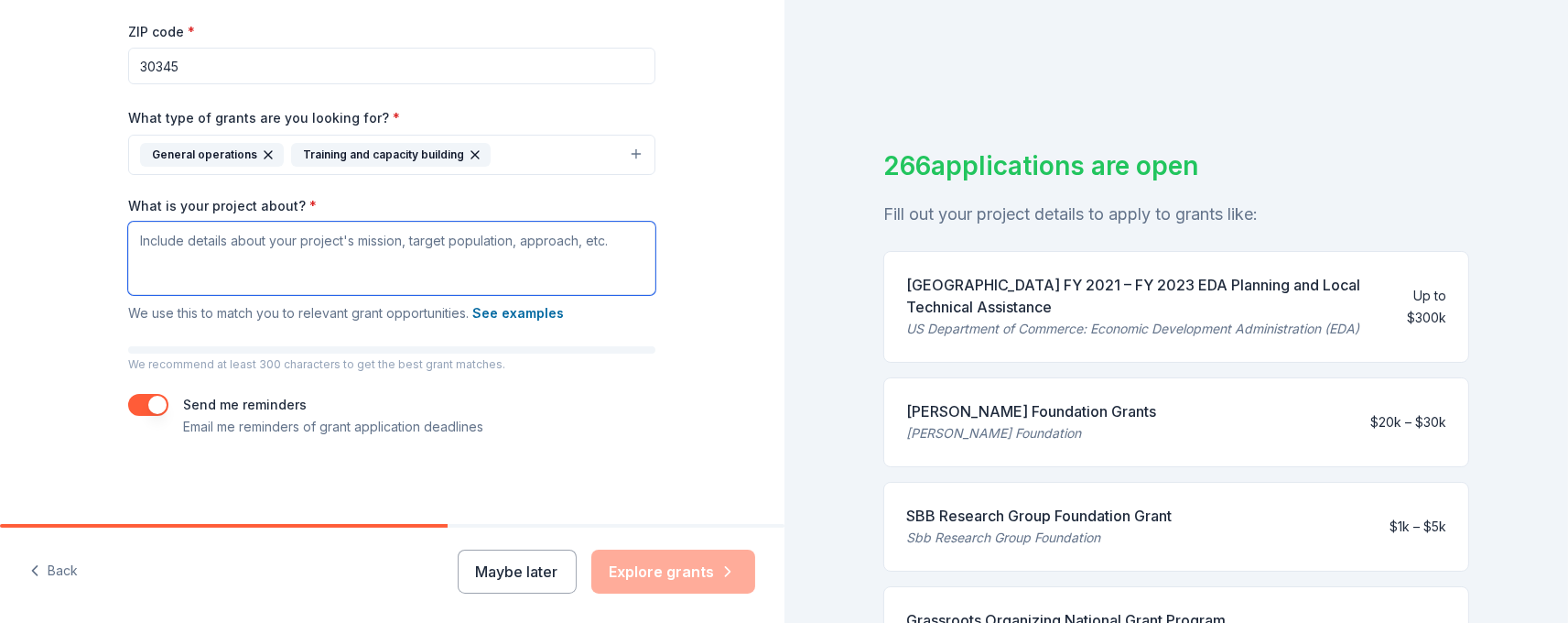
paste textarea "The [US_STATE] Coalition Against Domestic Violence (GCADV) is the leading voice…"
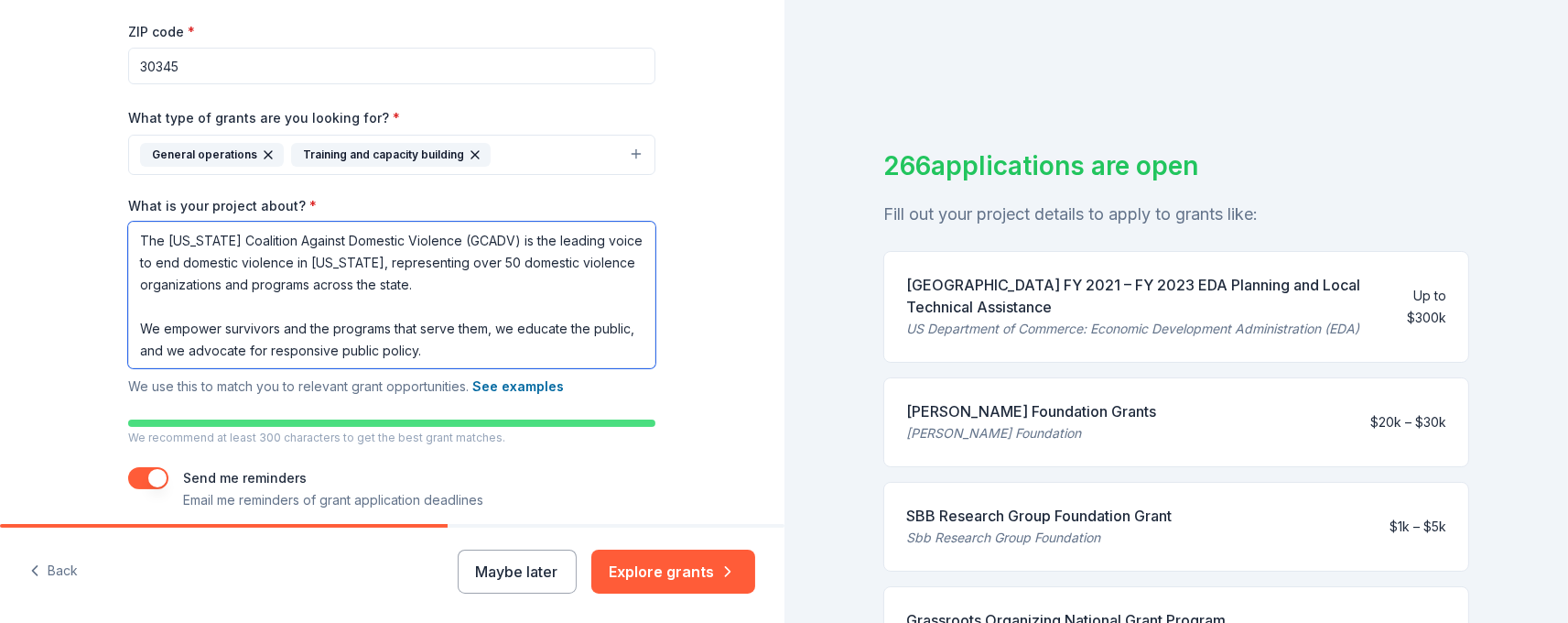
click at [431, 285] on textarea "The [US_STATE] Coalition Against Domestic Violence (GCADV) is the leading voice…" at bounding box center [392, 295] width 528 height 146
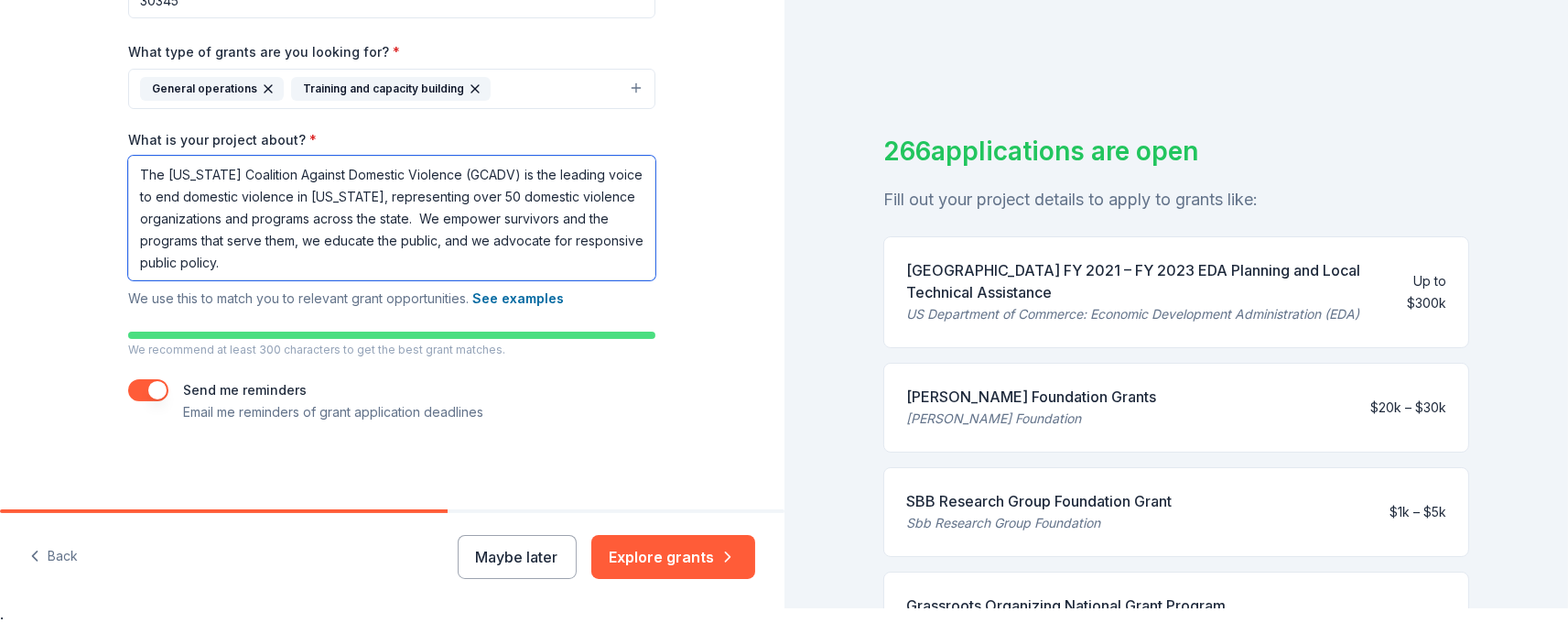
scroll to position [22, 0]
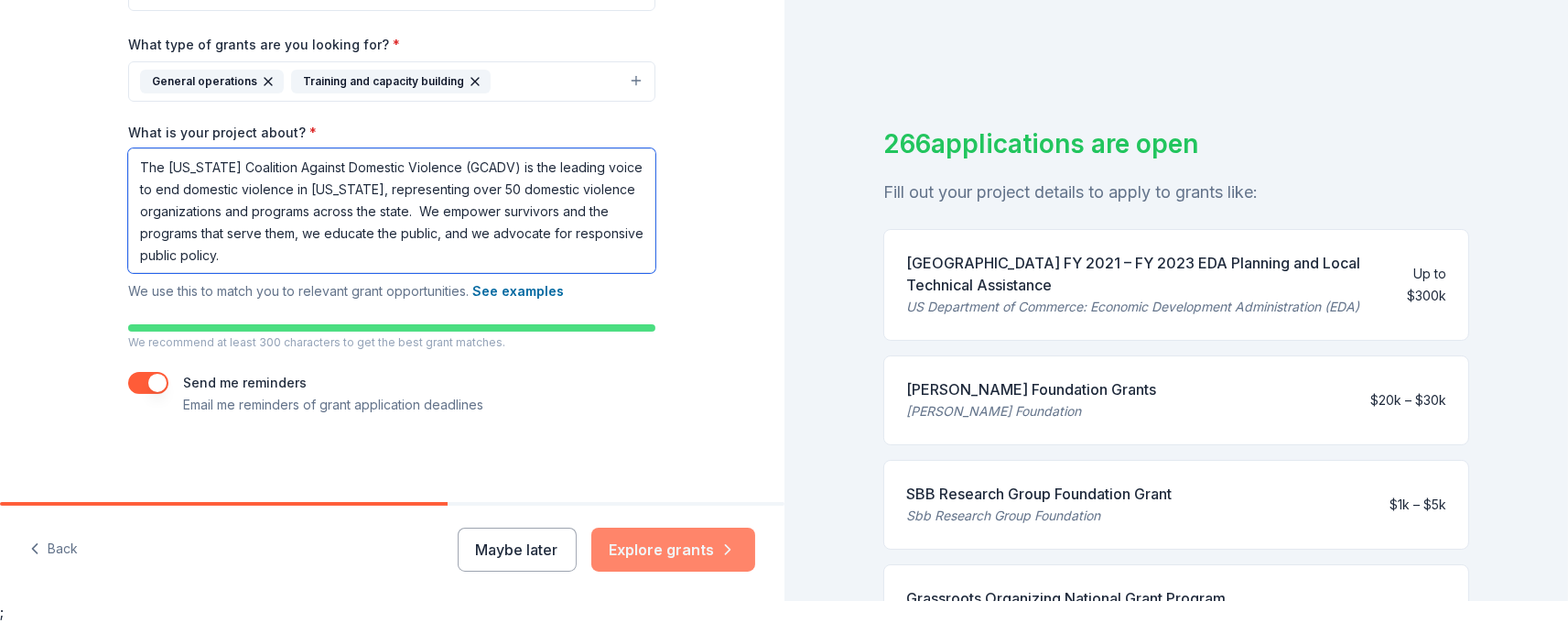
type textarea "The [US_STATE] Coalition Against Domestic Violence (GCADV) is the leading voice…"
click at [664, 549] on button "Explore grants" at bounding box center [673, 549] width 164 height 44
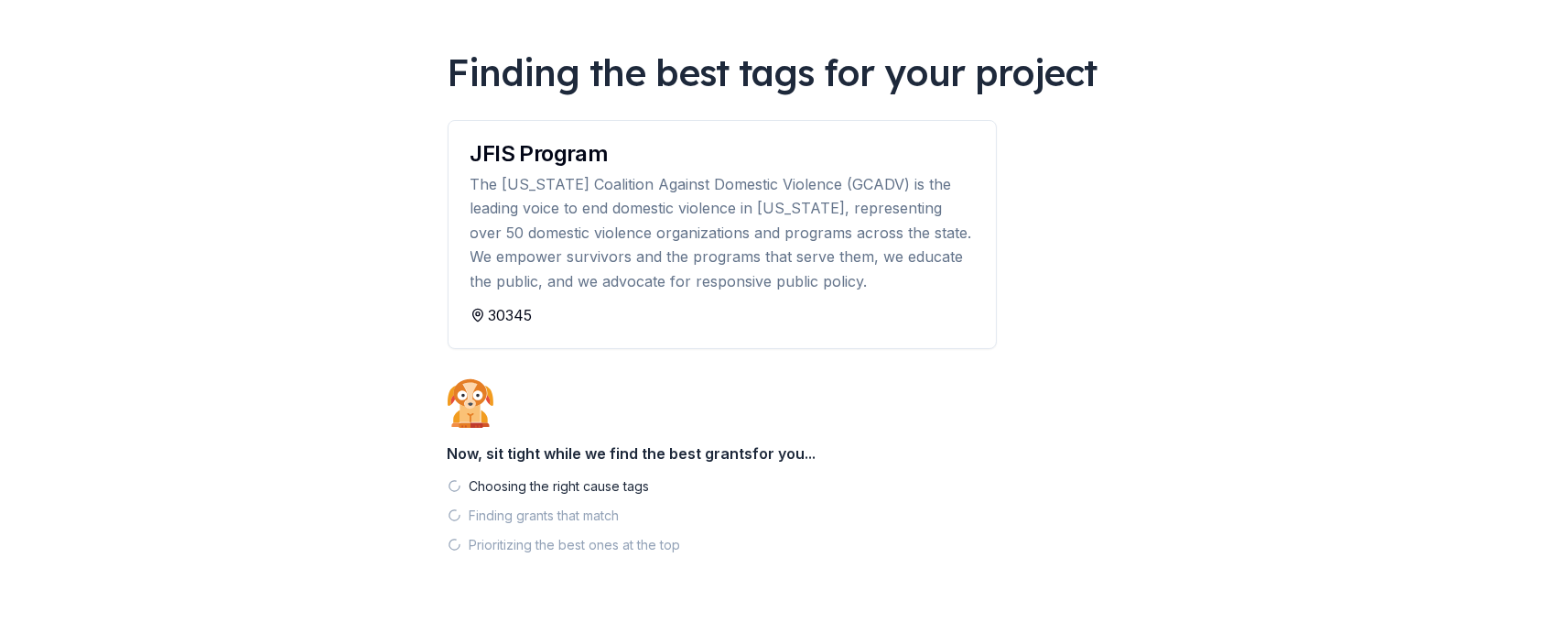
scroll to position [159, 0]
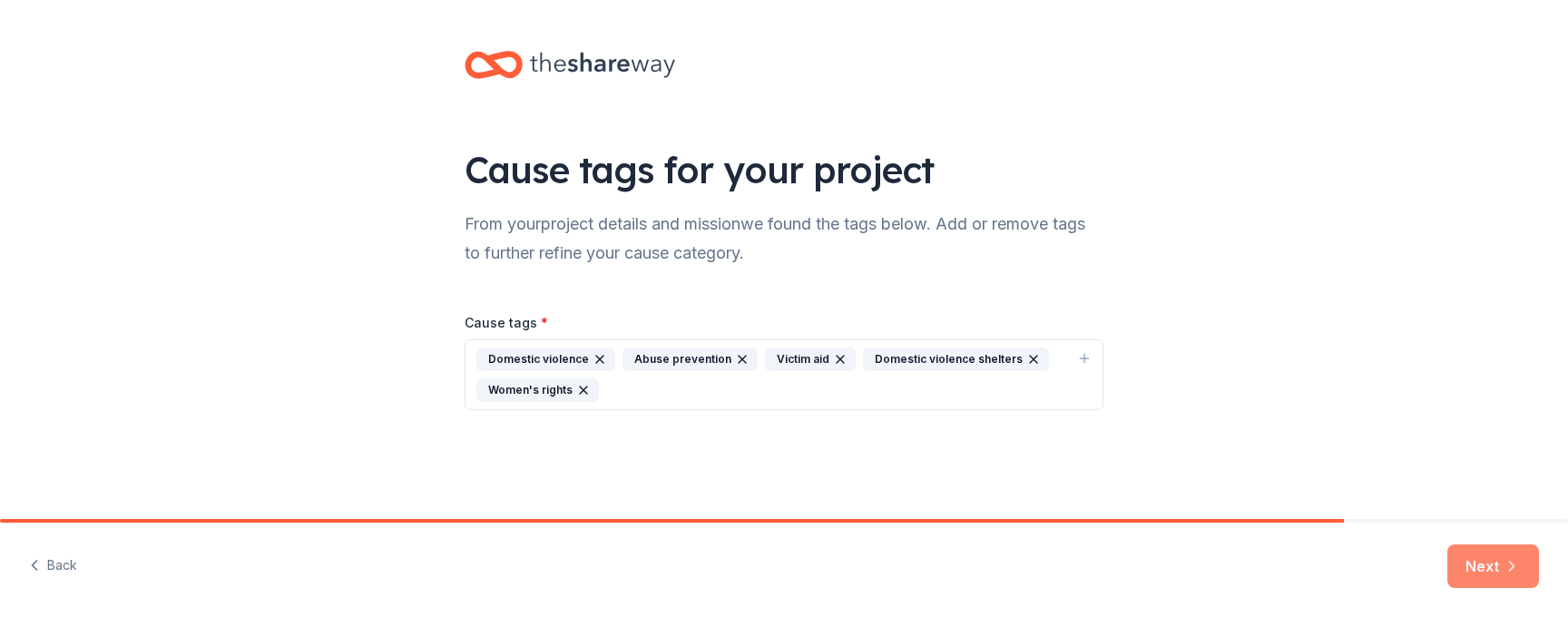
click at [1493, 566] on button "Next" at bounding box center [1492, 565] width 91 height 43
